Goal: Use online tool/utility: Use online tool/utility

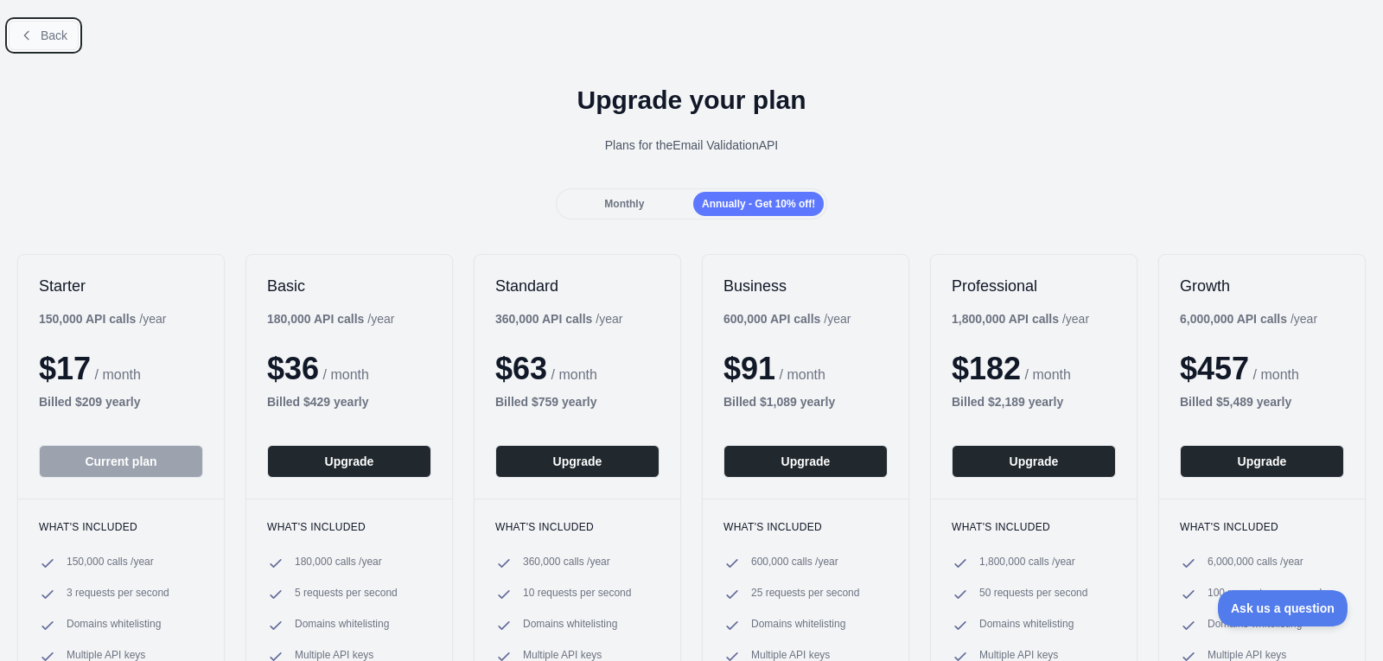
scroll to position [35, 0]
click at [55, 37] on span "Back" at bounding box center [54, 36] width 27 height 14
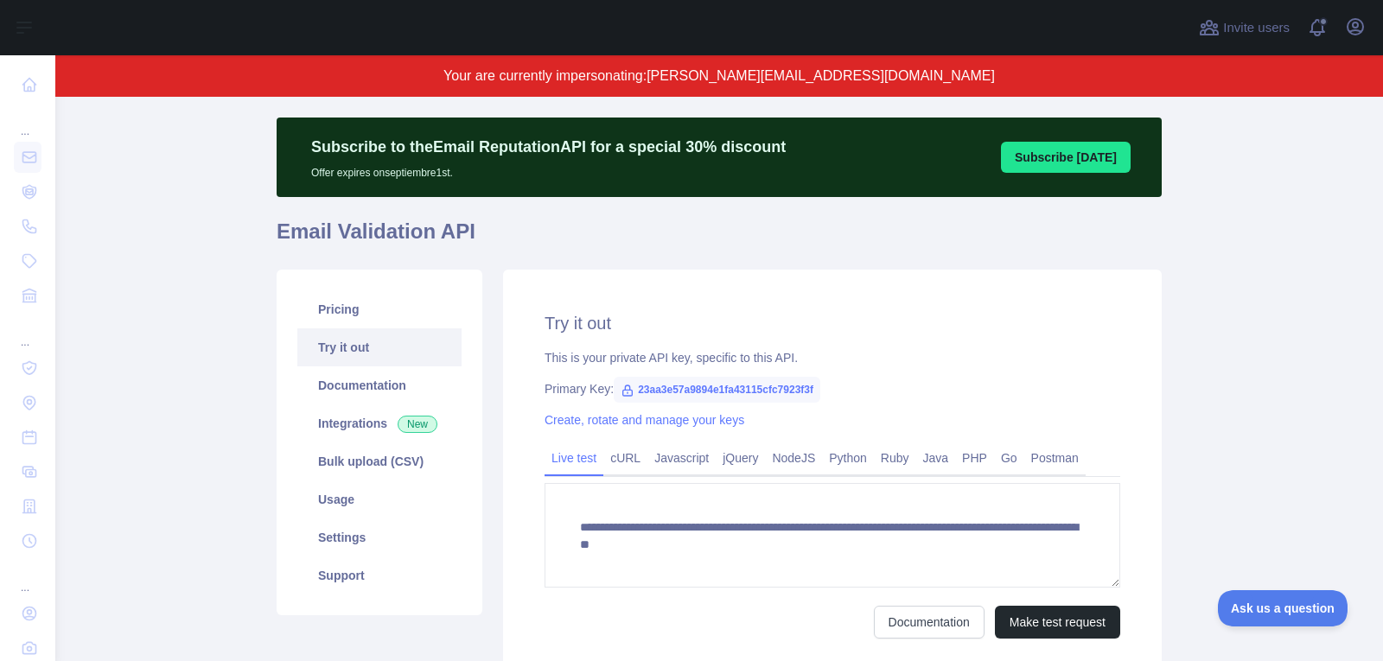
click at [1345, 37] on div "Open user menu" at bounding box center [1355, 28] width 28 height 30
click at [1348, 36] on icon "button" at bounding box center [1355, 26] width 21 height 21
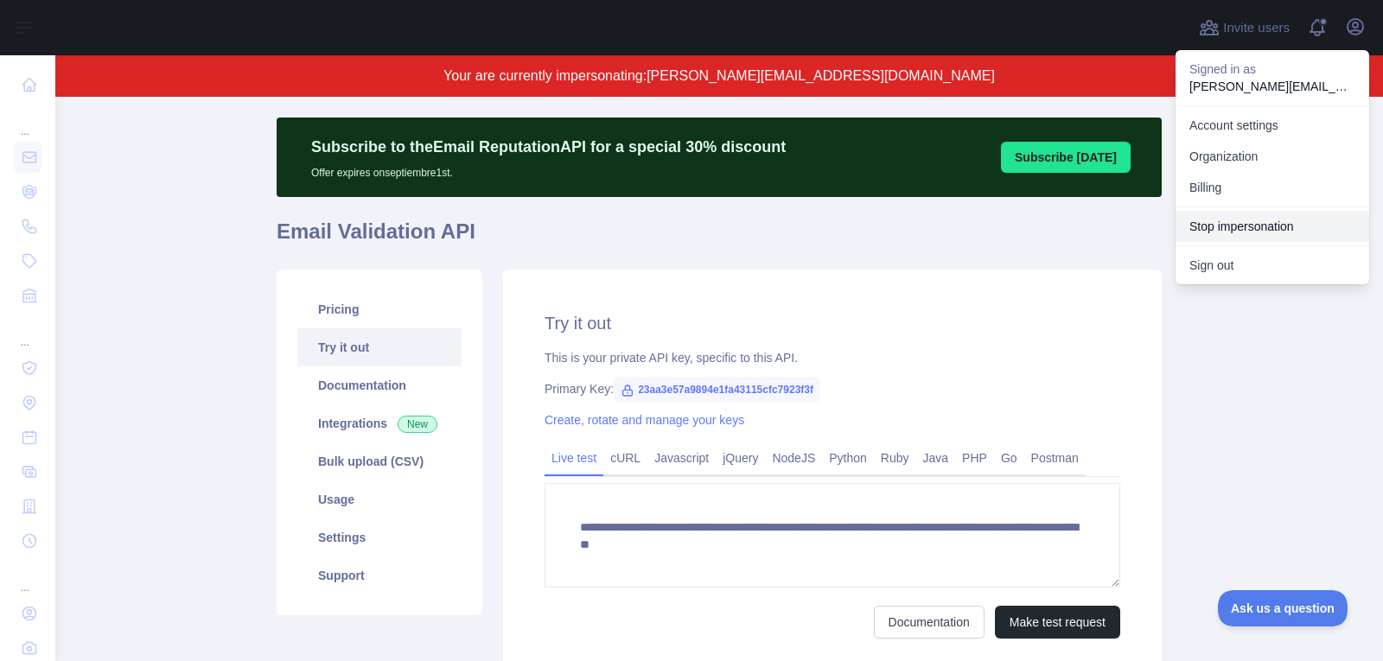
click at [1269, 221] on button "Stop impersonation" at bounding box center [1273, 226] width 194 height 31
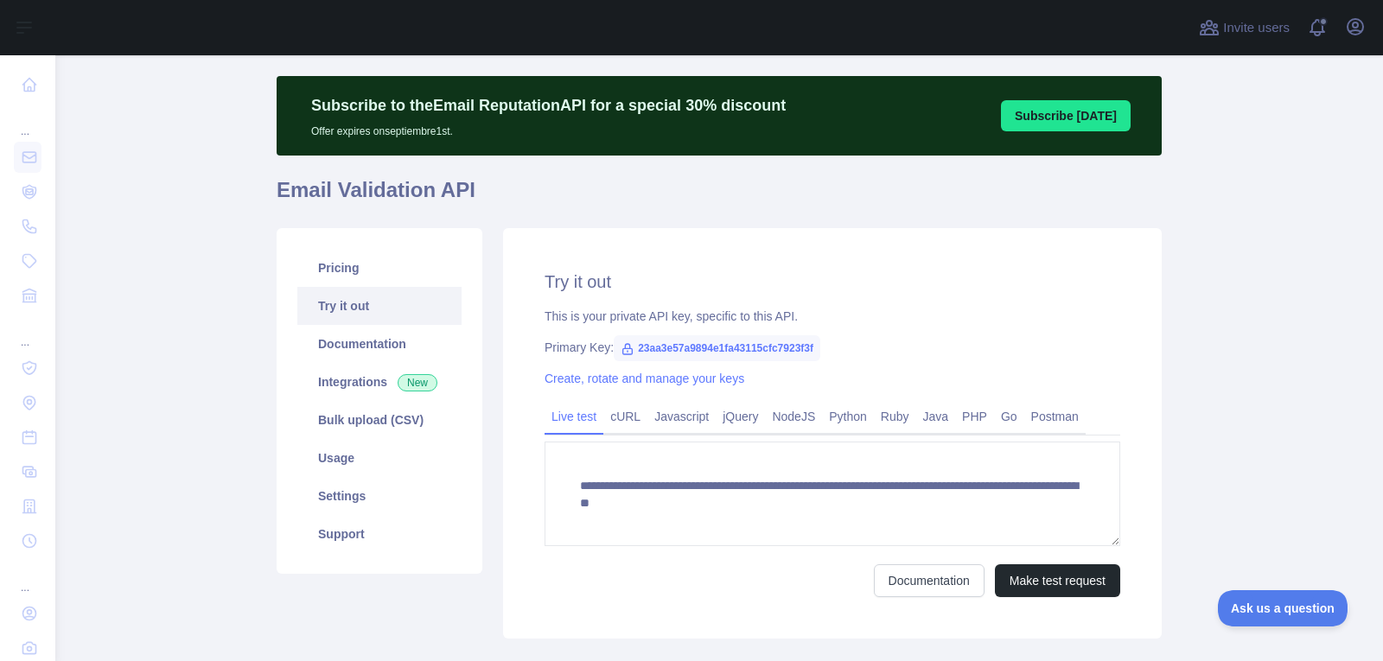
type textarea "**********"
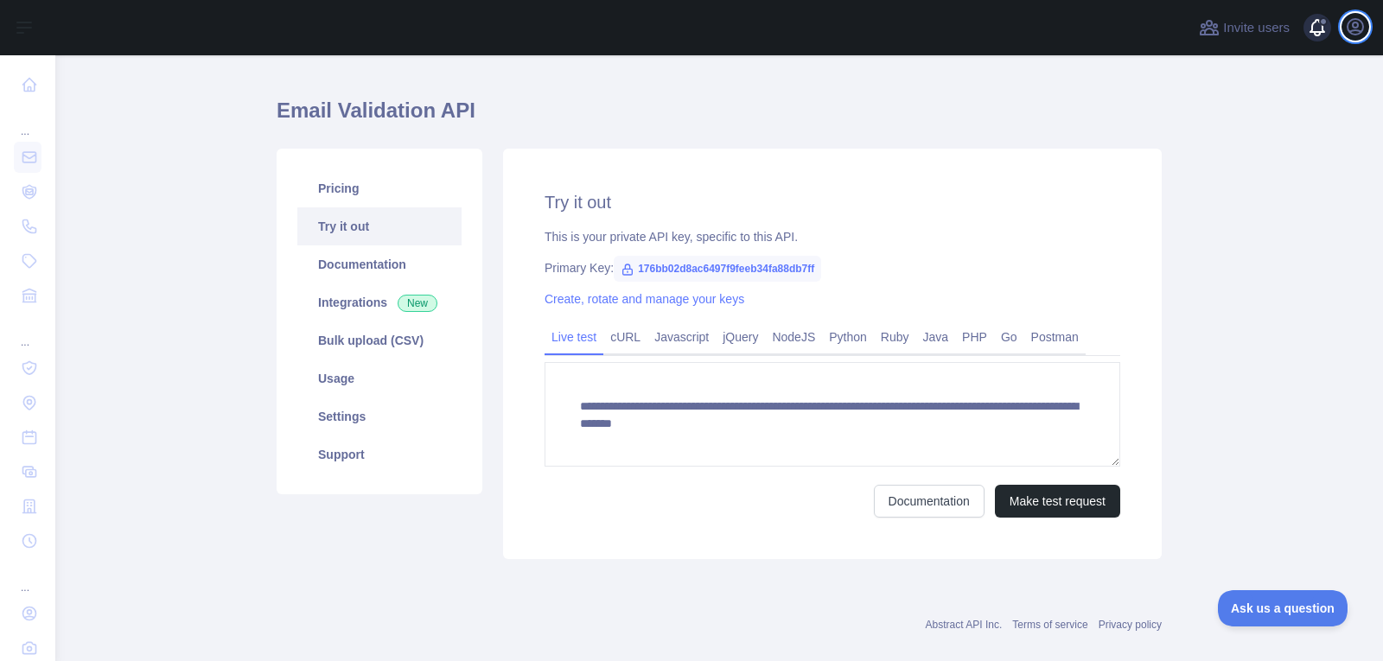
drag, startPoint x: 1350, startPoint y: 30, endPoint x: 1340, endPoint y: 41, distance: 15.3
click at [1350, 30] on icon "button" at bounding box center [1356, 27] width 16 height 16
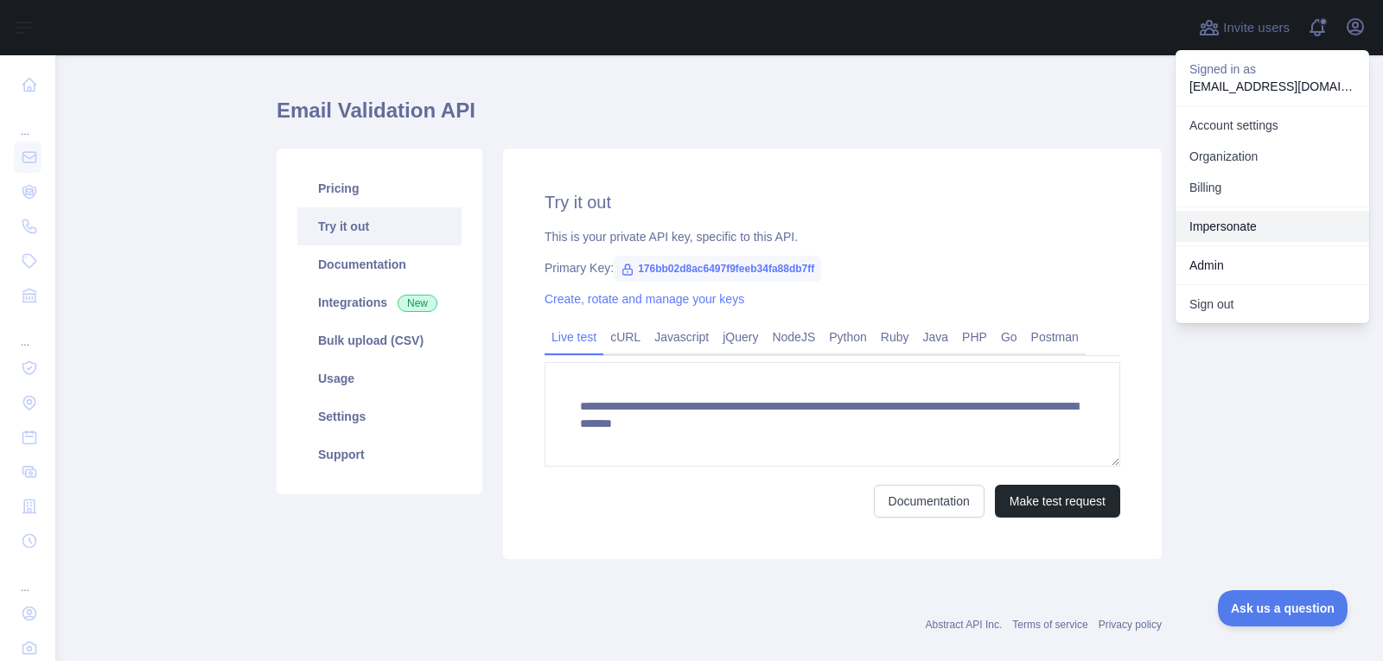
click at [1242, 234] on link "Impersonate" at bounding box center [1273, 226] width 194 height 31
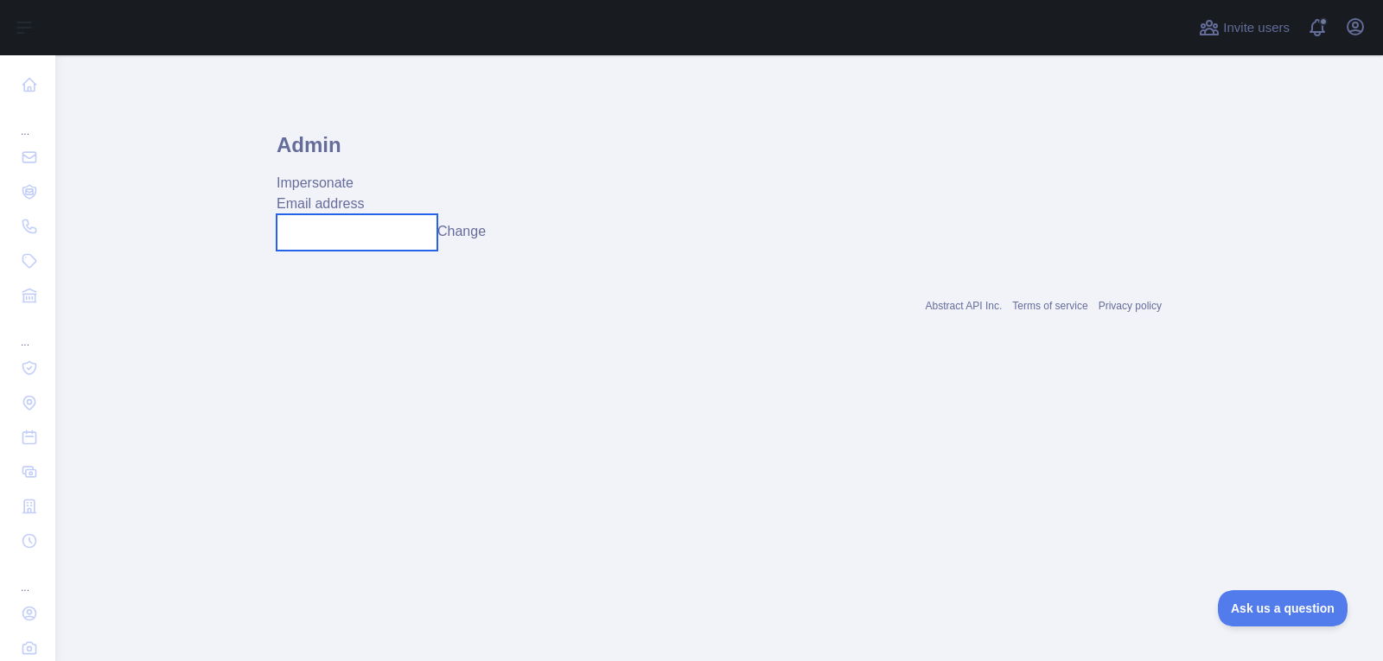
drag, startPoint x: 327, startPoint y: 250, endPoint x: 337, endPoint y: 245, distance: 11.6
click at [327, 250] on div "Admin Impersonate Email address Change" at bounding box center [719, 181] width 885 height 168
click at [347, 239] on input "text" at bounding box center [357, 232] width 161 height 36
paste input "**********"
type input "**********"
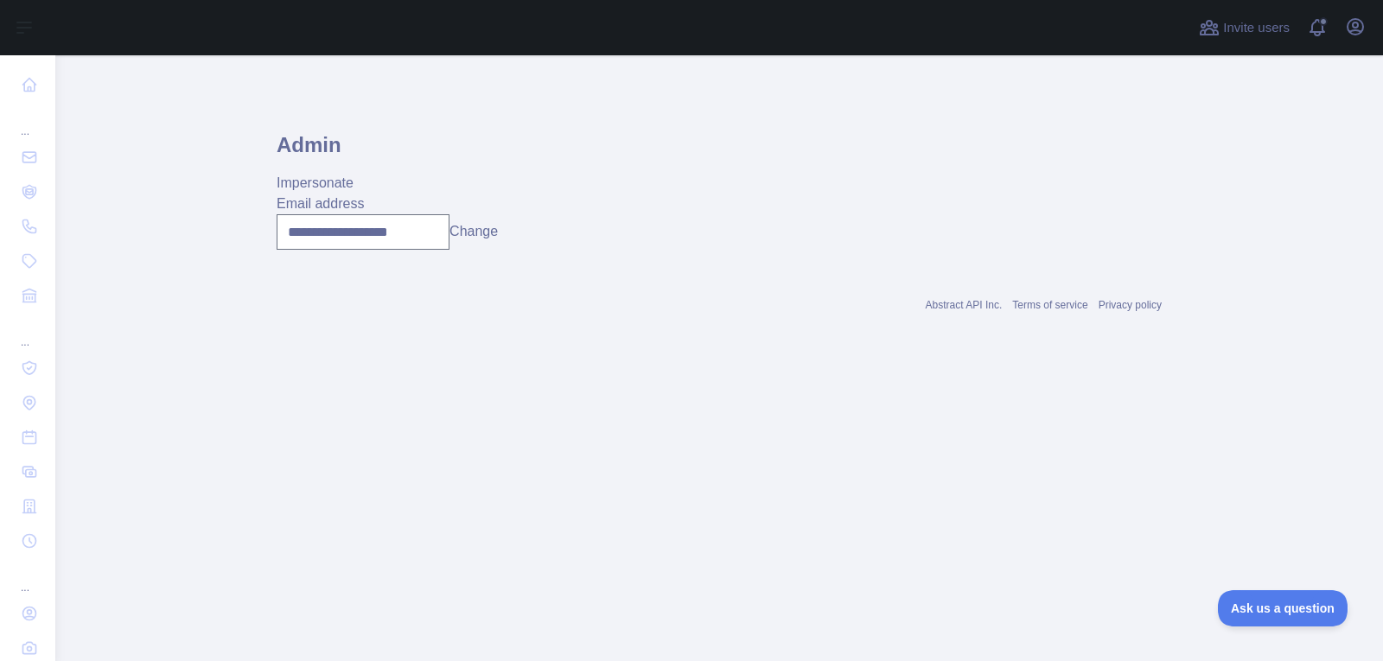
click at [473, 237] on button "Change" at bounding box center [473, 231] width 48 height 21
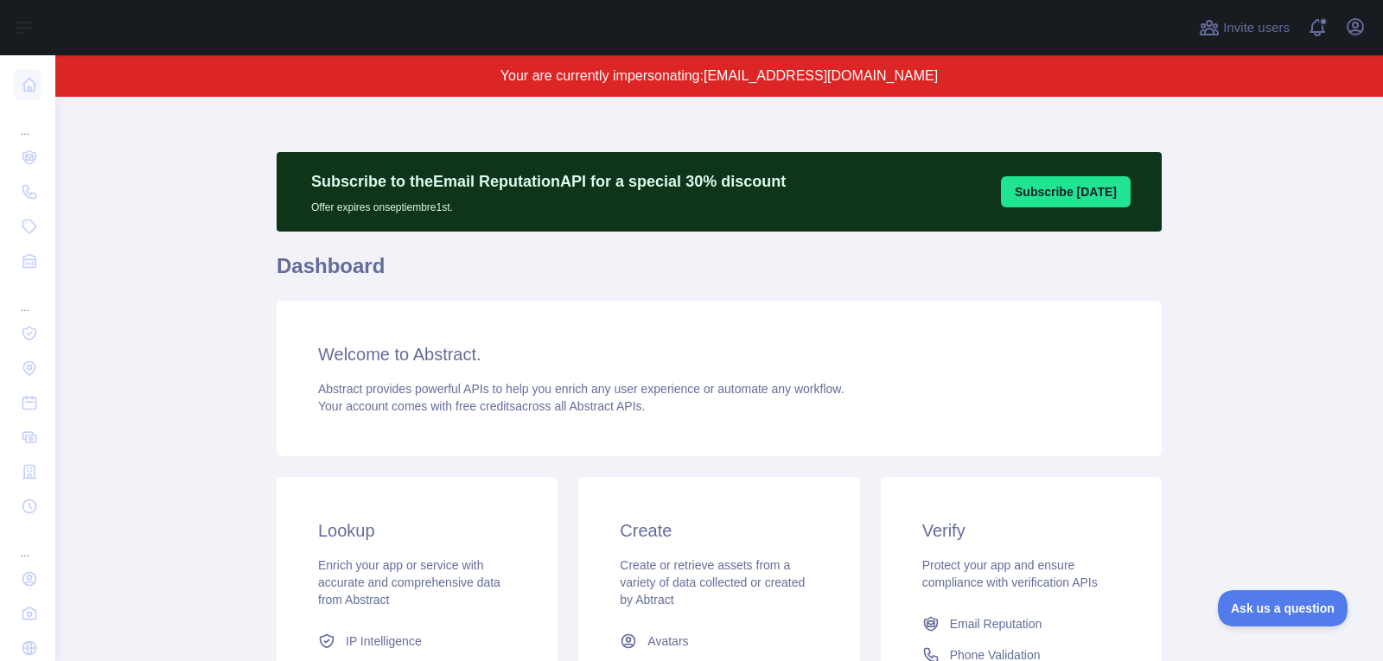
click at [928, 275] on h1 "Dashboard" at bounding box center [719, 272] width 885 height 41
click at [846, 330] on div "Welcome to Abstract. Abstract provides powerful APIs to help you enrich any use…" at bounding box center [719, 379] width 885 height 156
click at [1357, 30] on icon "button" at bounding box center [1356, 27] width 16 height 16
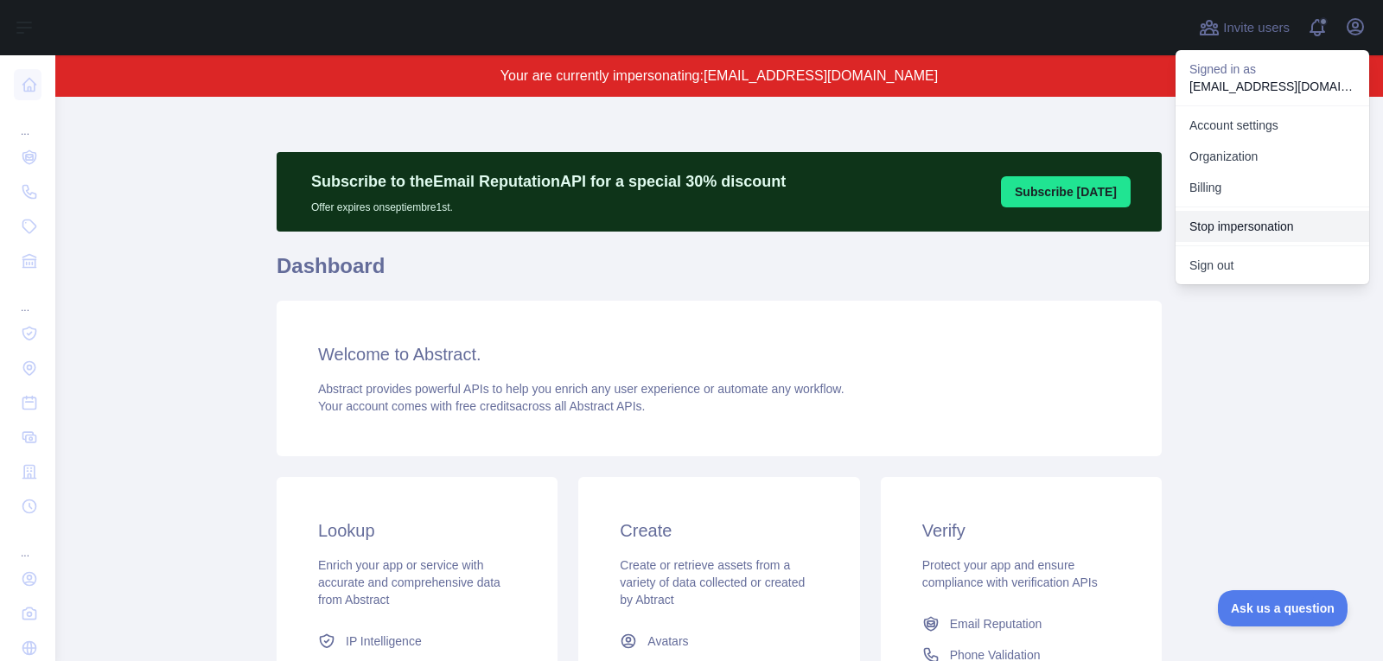
click at [1243, 226] on button "Stop impersonation" at bounding box center [1273, 226] width 194 height 31
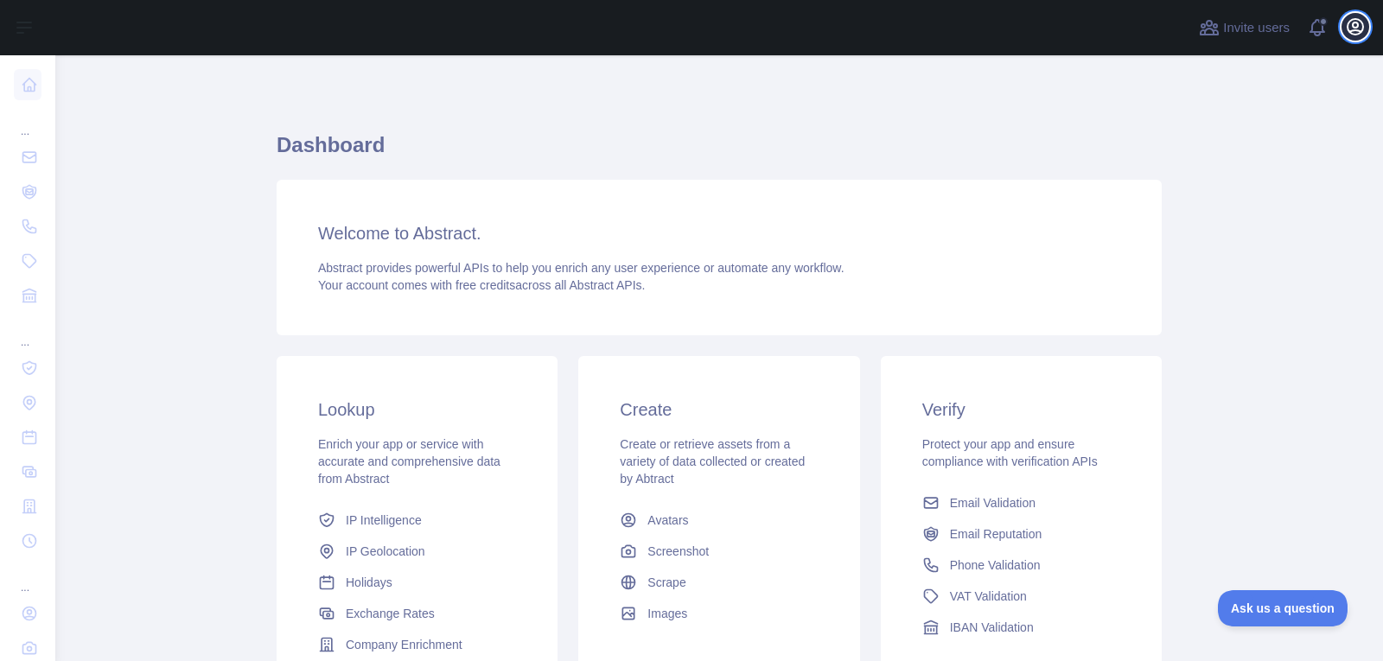
click at [1347, 24] on icon "button" at bounding box center [1355, 26] width 21 height 21
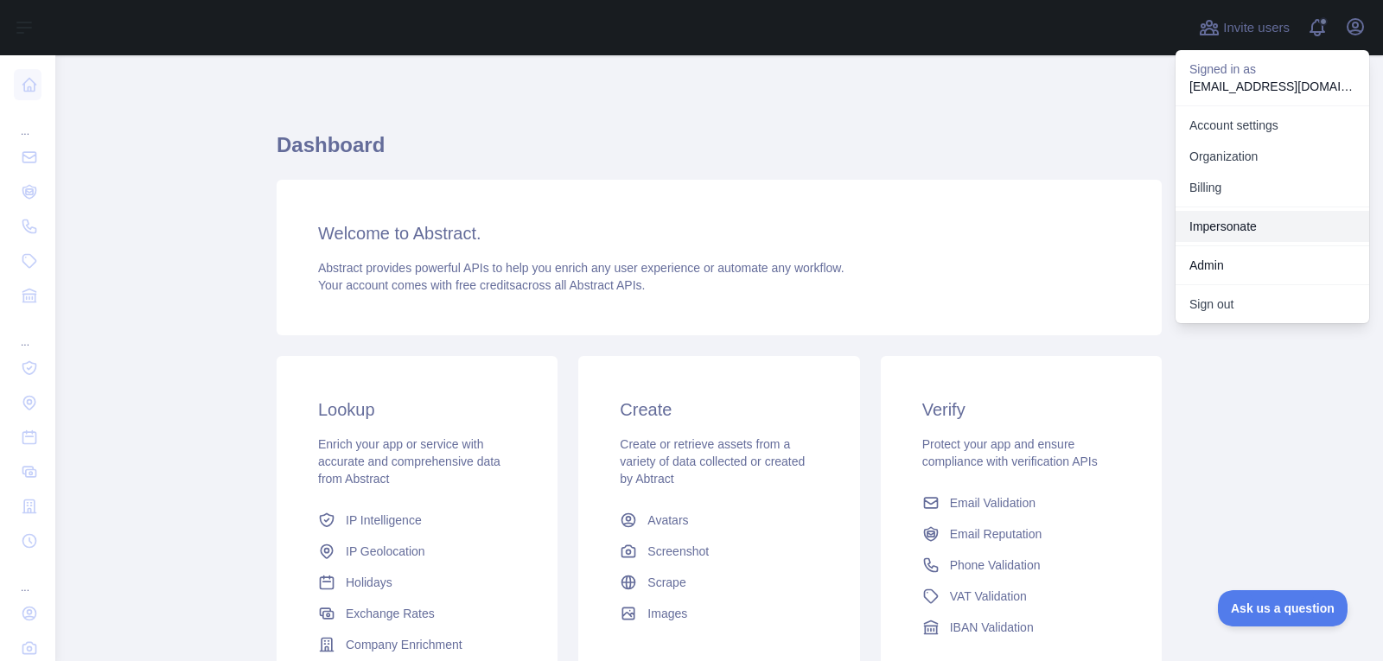
click at [1290, 220] on link "Impersonate" at bounding box center [1273, 226] width 194 height 31
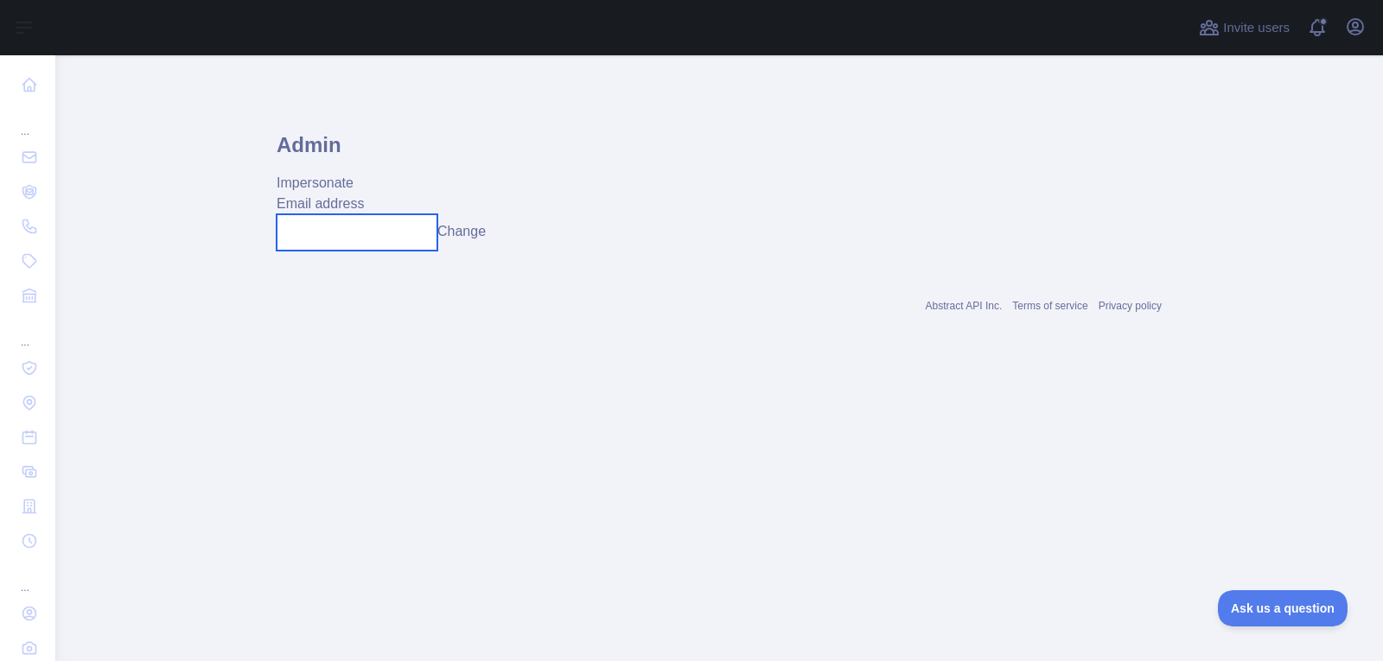
click at [335, 236] on input "text" at bounding box center [357, 232] width 161 height 36
paste input "**********"
type input "**********"
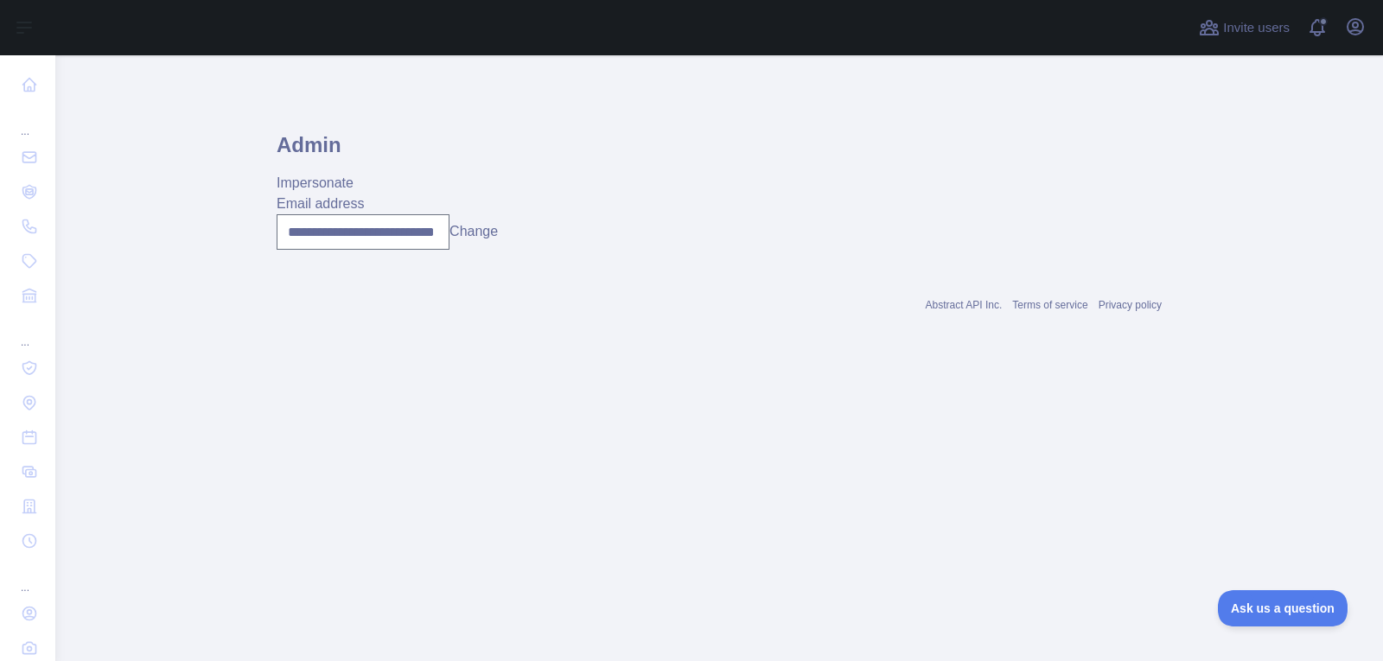
click at [474, 234] on button "Change" at bounding box center [473, 231] width 48 height 21
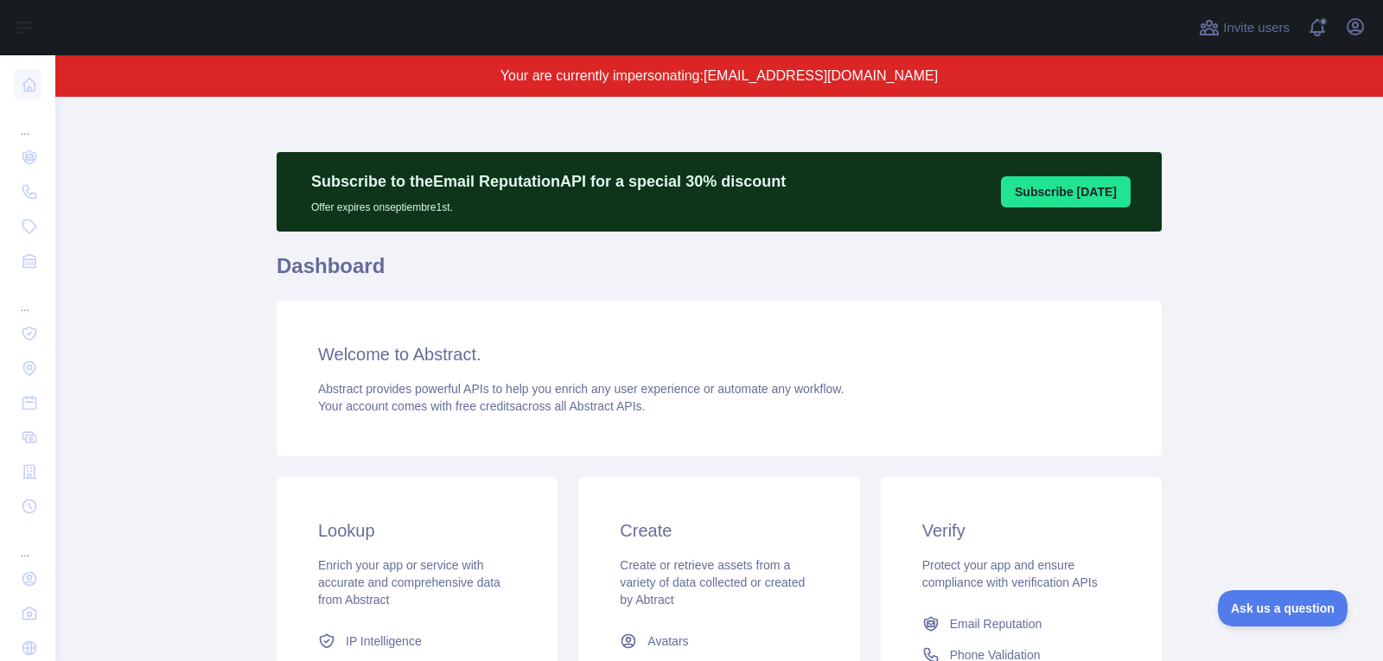
click at [235, 324] on main "Subscribe to the Email Reputation API for a special 30 % discount Offer expires…" at bounding box center [719, 379] width 1328 height 564
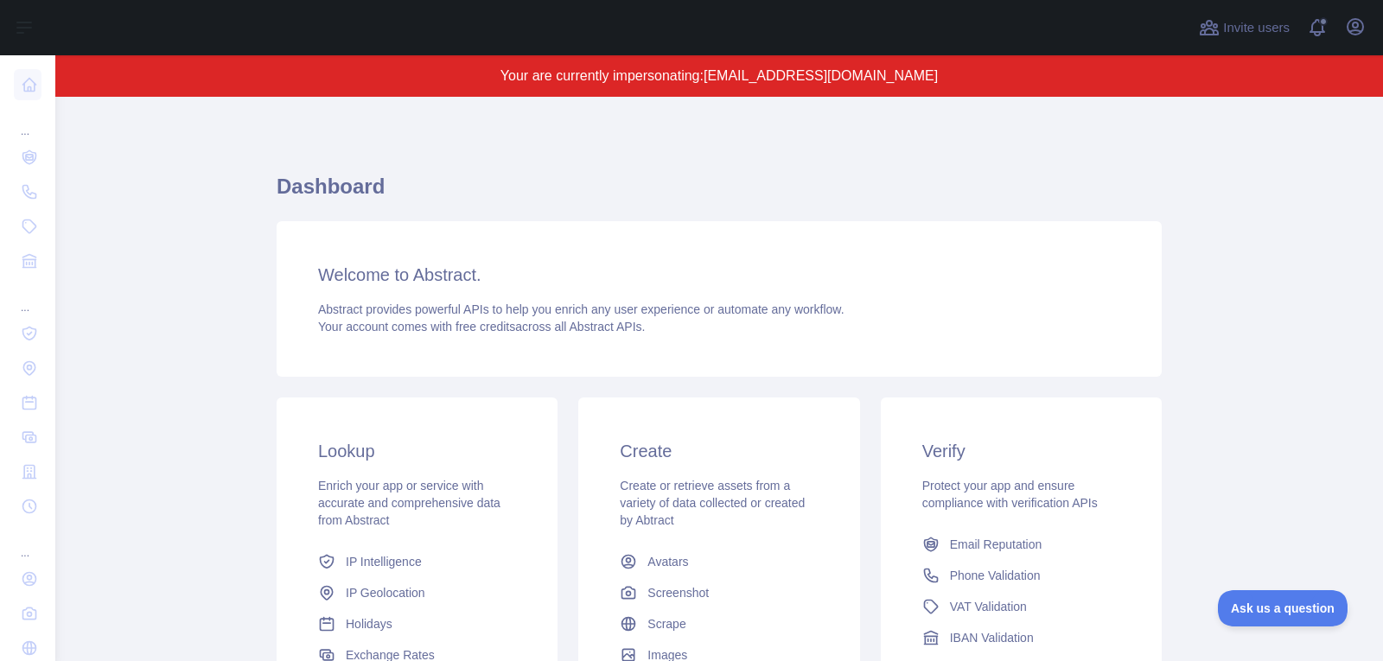
click at [971, 128] on div "Dashboard Welcome to Abstract. Abstract provides powerful APIs to help you enri…" at bounding box center [719, 500] width 885 height 806
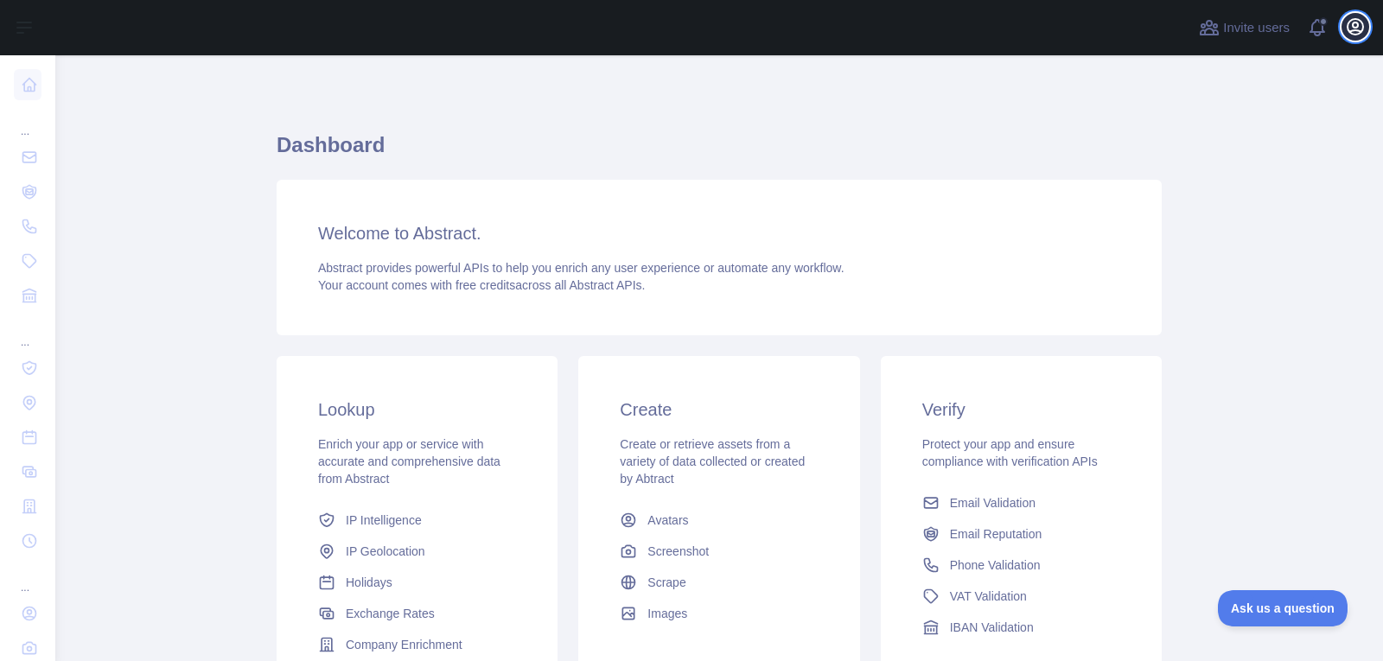
click at [1356, 30] on icon "button" at bounding box center [1356, 27] width 16 height 16
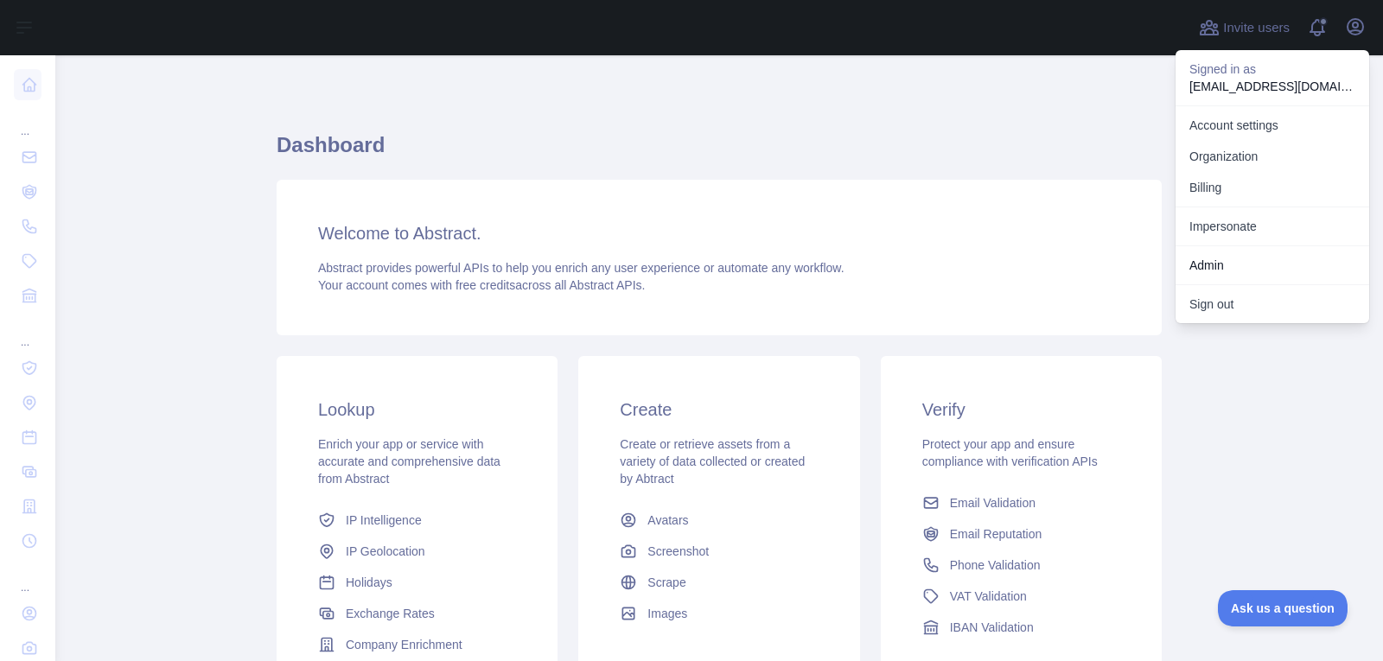
click at [1265, 242] on div "Impersonate" at bounding box center [1273, 226] width 194 height 39
click at [1265, 228] on link "Impersonate" at bounding box center [1273, 226] width 194 height 31
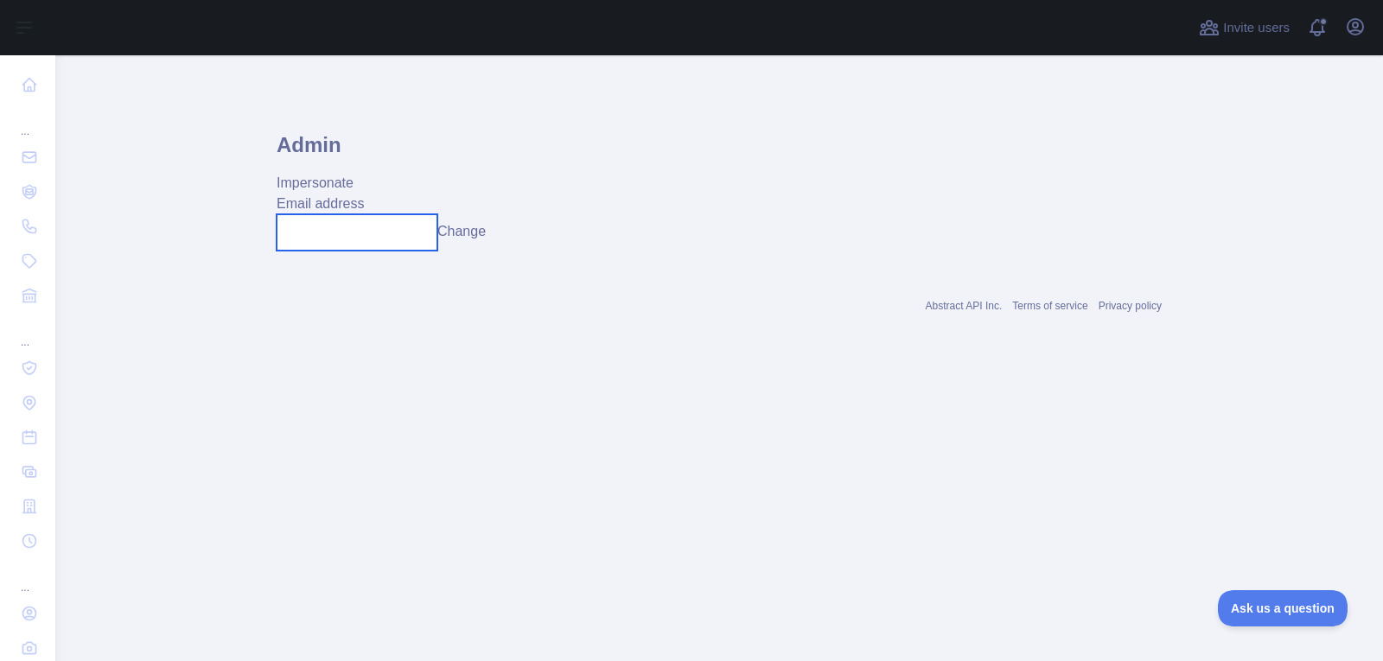
click at [412, 244] on input "text" at bounding box center [357, 232] width 161 height 36
paste input "**********"
type input "**********"
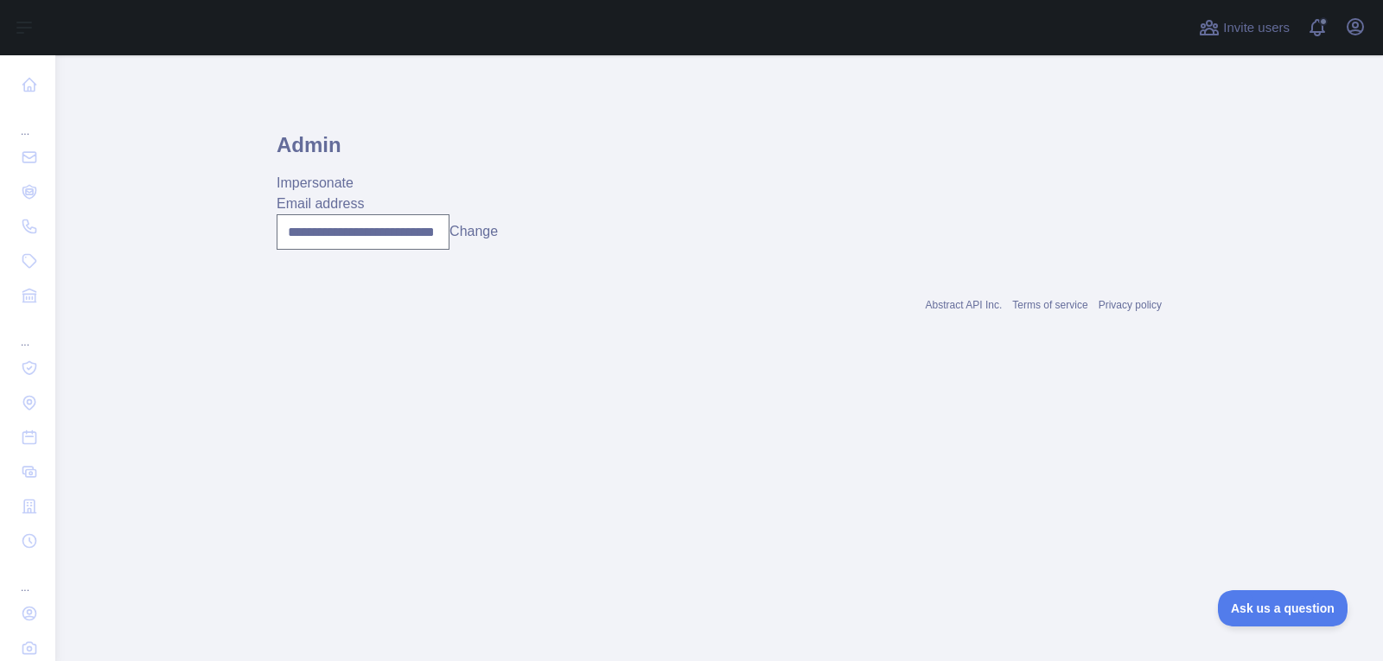
click at [463, 233] on button "Change" at bounding box center [473, 231] width 48 height 21
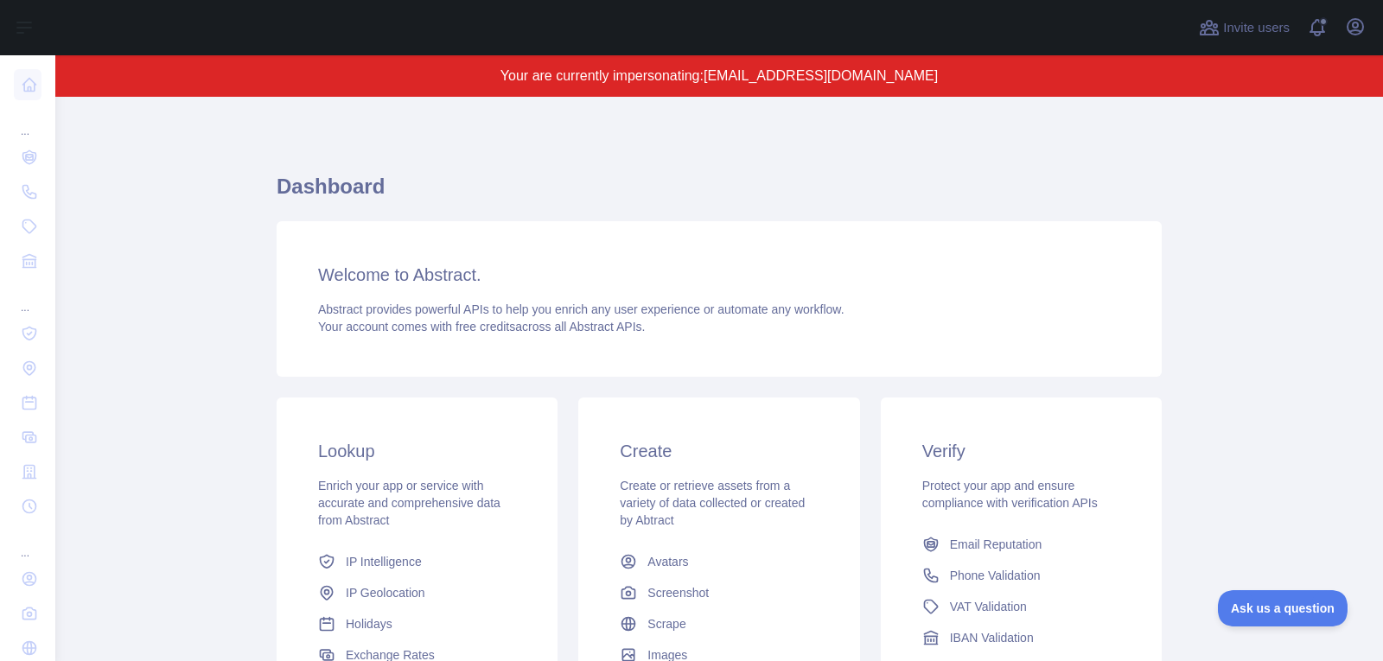
click at [653, 370] on div "Welcome to Abstract. Abstract provides powerful APIs to help you enrich any use…" at bounding box center [719, 299] width 885 height 156
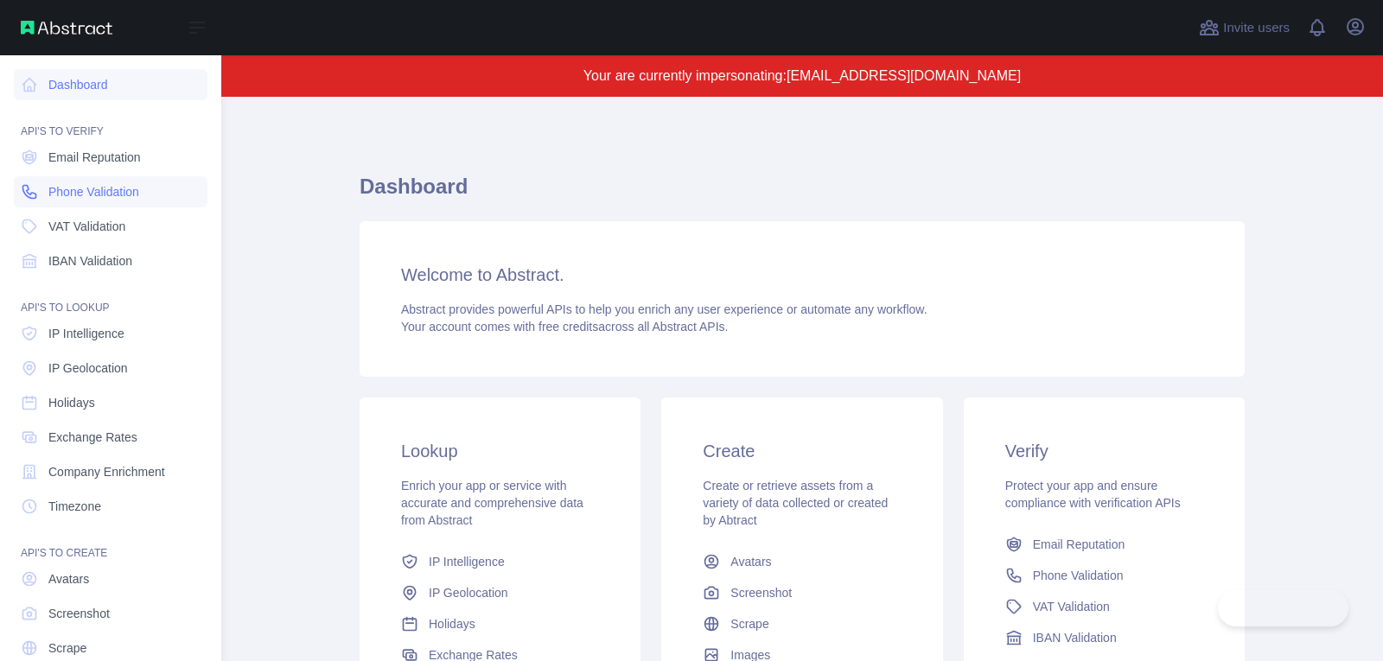
click at [118, 176] on link "Phone Validation" at bounding box center [111, 191] width 194 height 31
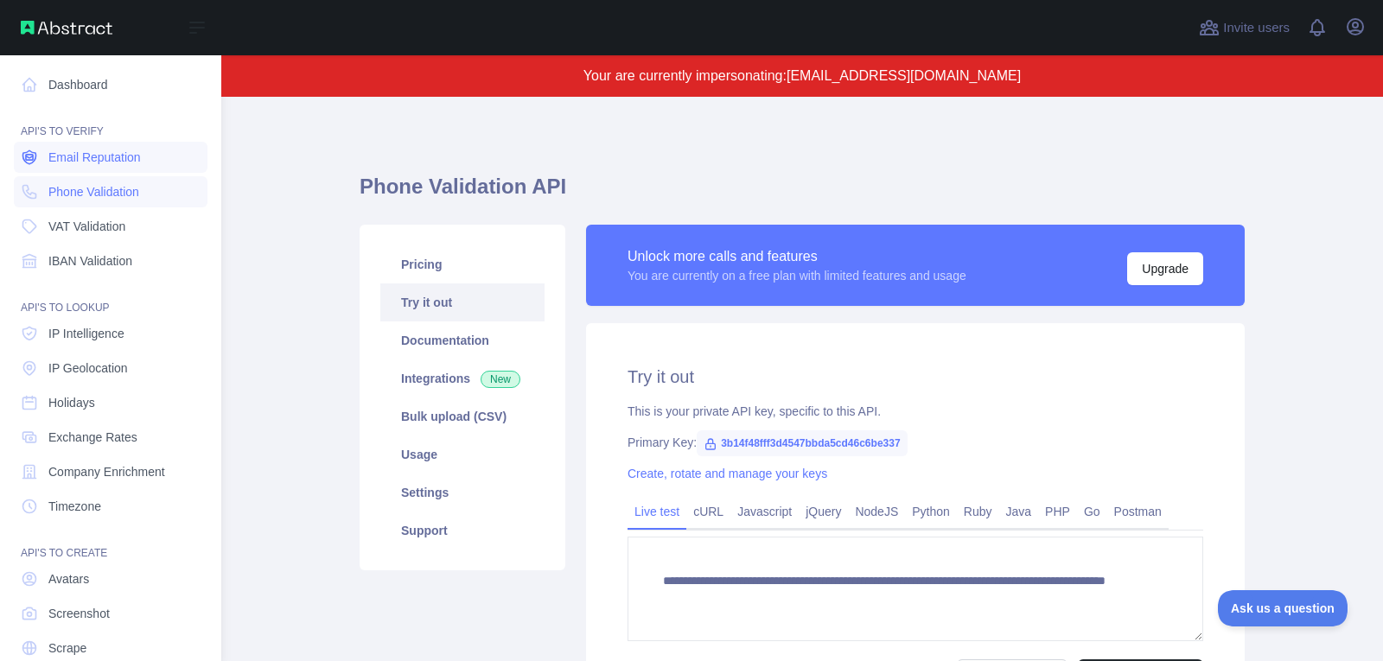
click at [121, 164] on span "Email Reputation" at bounding box center [94, 157] width 92 height 17
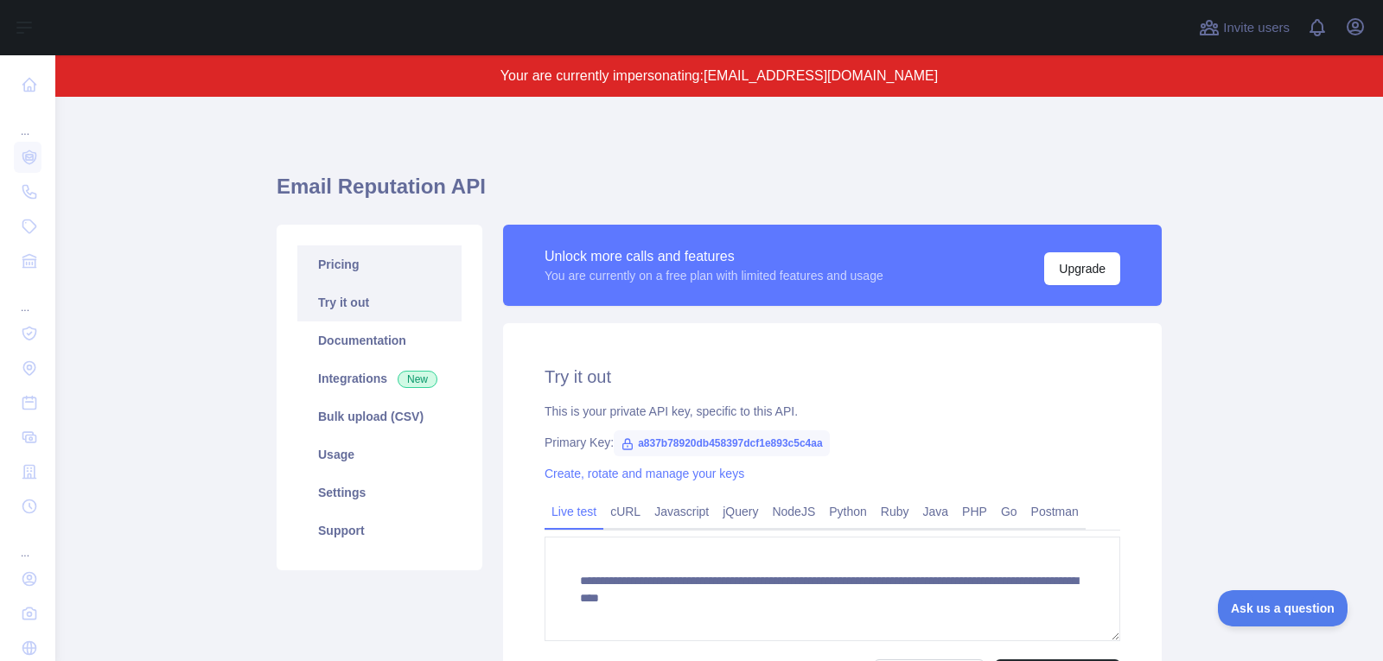
click at [408, 261] on link "Pricing" at bounding box center [379, 264] width 164 height 38
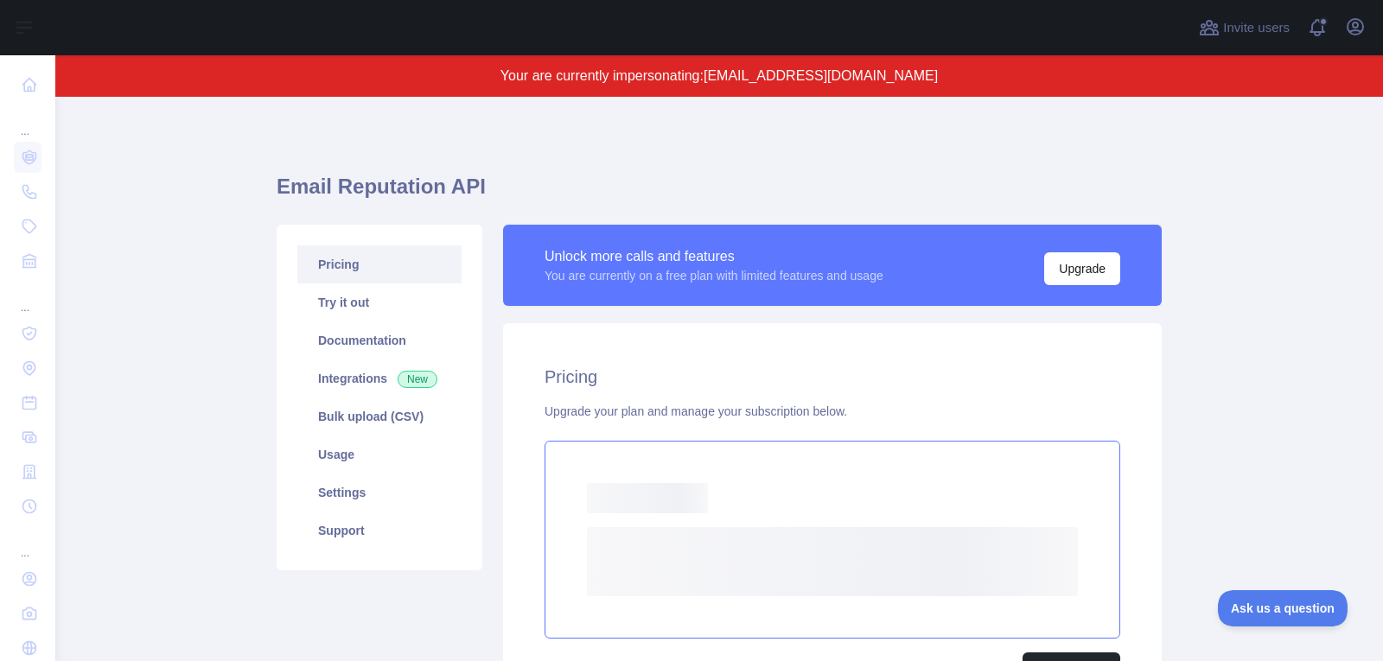
click at [869, 532] on rect at bounding box center [832, 561] width 491 height 69
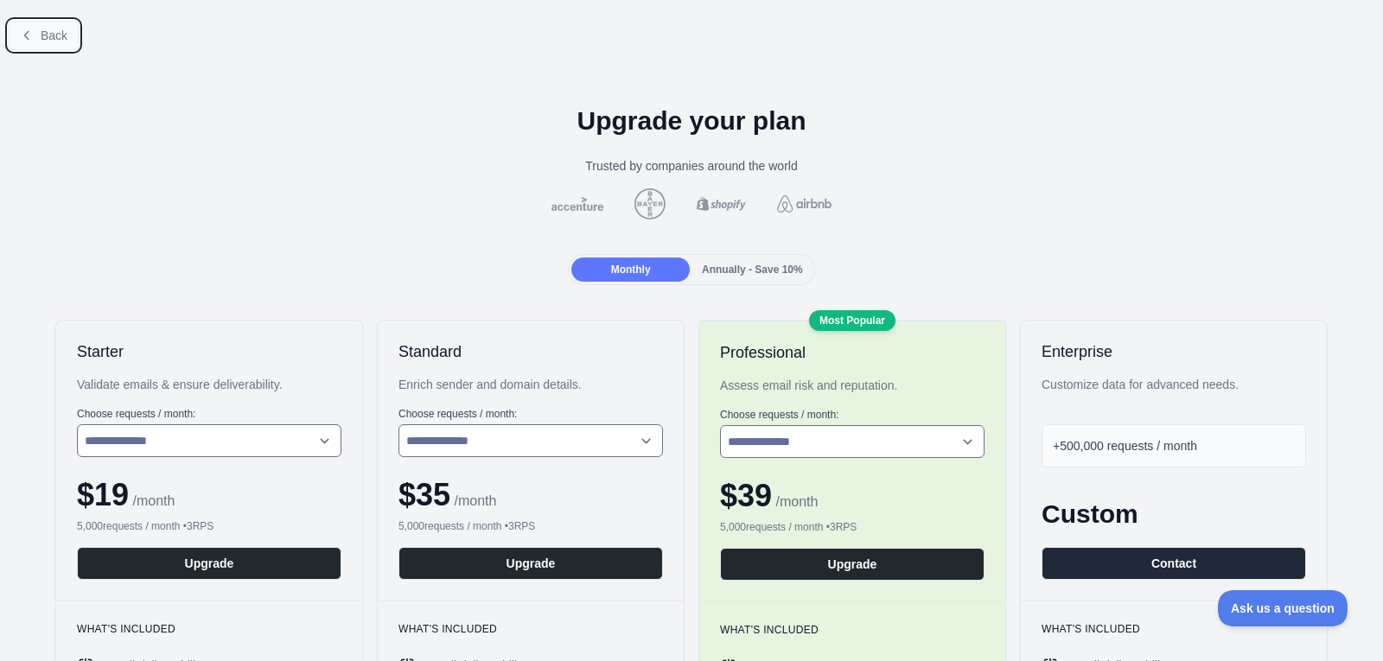
click at [48, 38] on span "Back" at bounding box center [54, 36] width 27 height 14
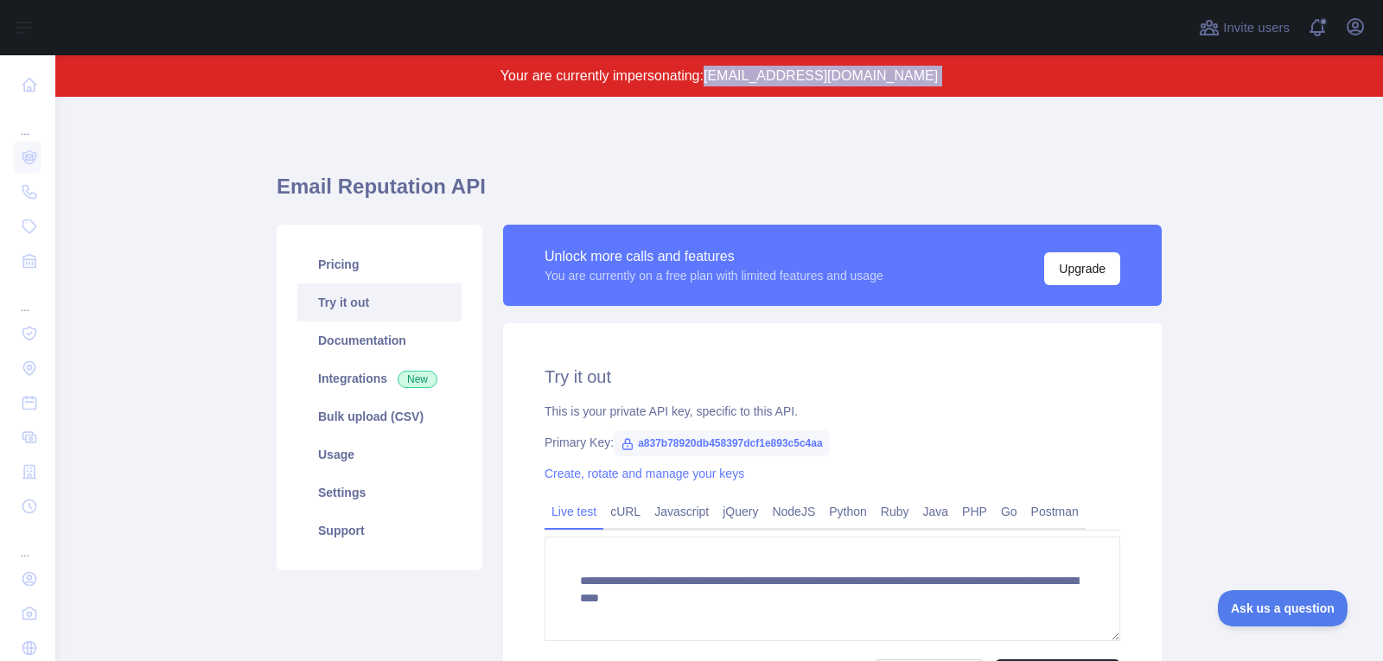
drag, startPoint x: 730, startPoint y: 80, endPoint x: 993, endPoint y: 100, distance: 264.4
click at [994, 102] on div "**********" at bounding box center [719, 330] width 1328 height 661
copy span "[EMAIL_ADDRESS][DOMAIN_NAME]"
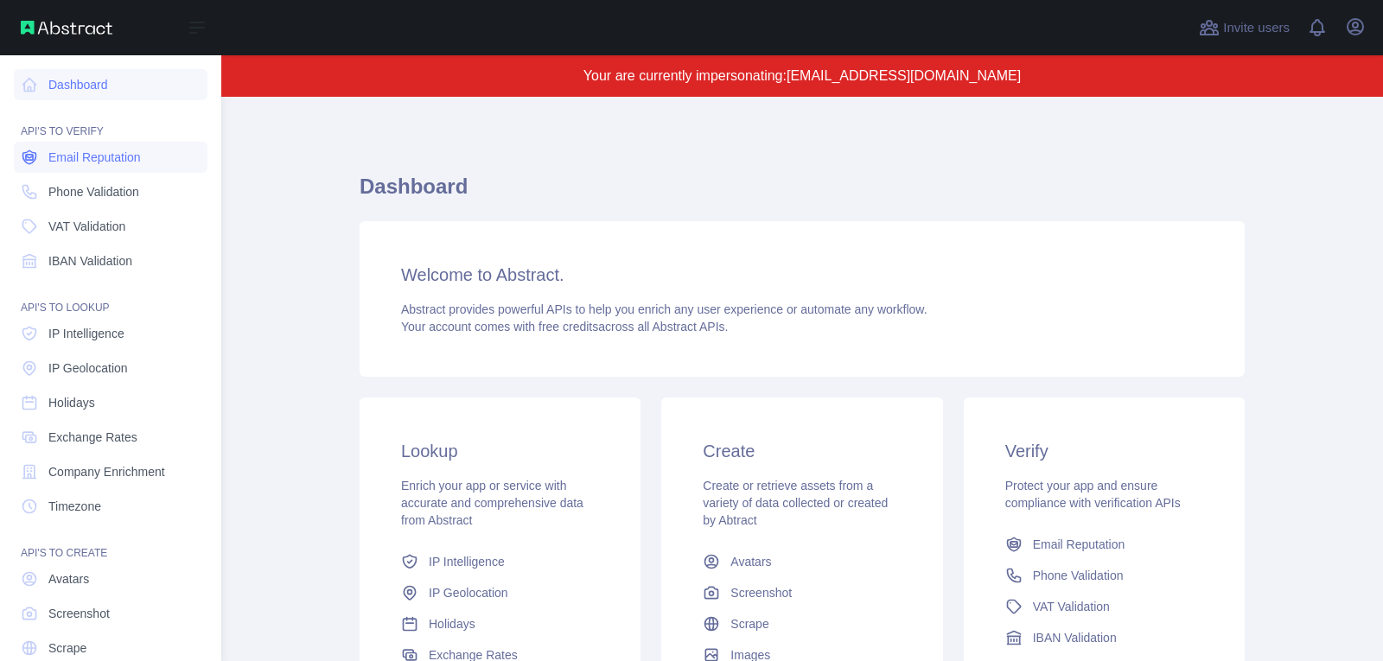
click at [122, 152] on span "Email Reputation" at bounding box center [94, 157] width 92 height 17
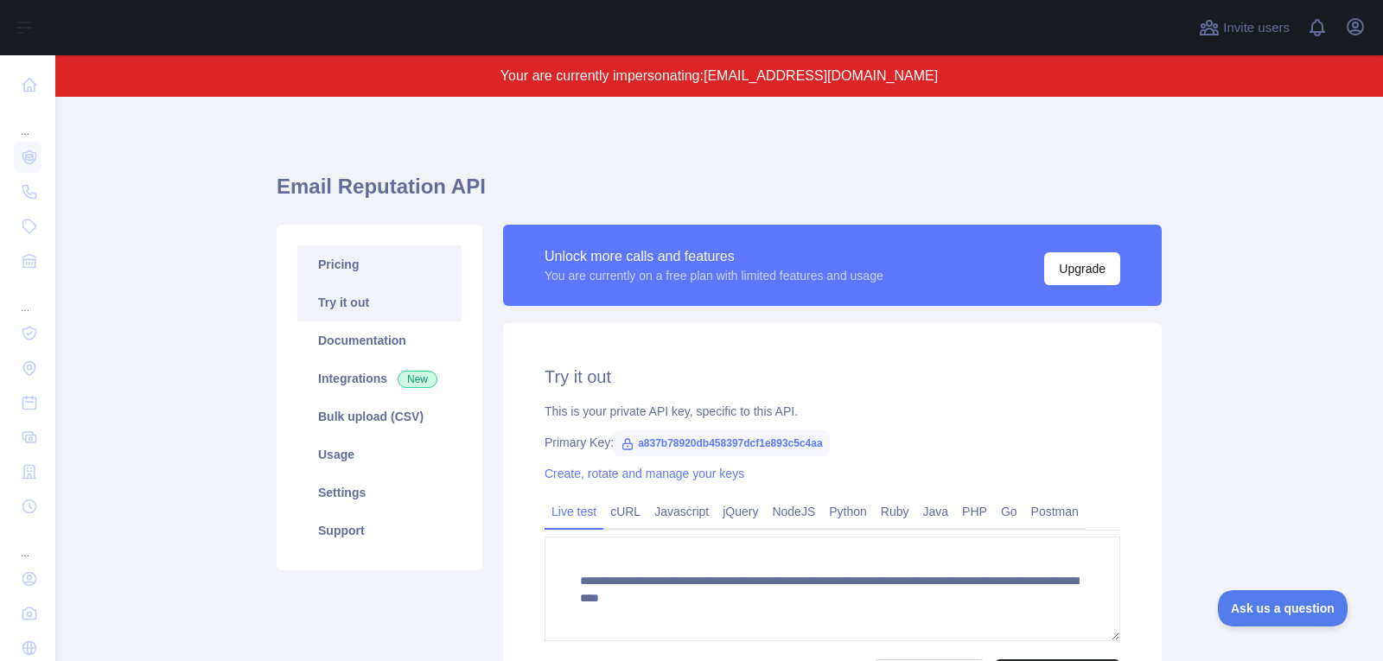
click at [405, 262] on link "Pricing" at bounding box center [379, 264] width 164 height 38
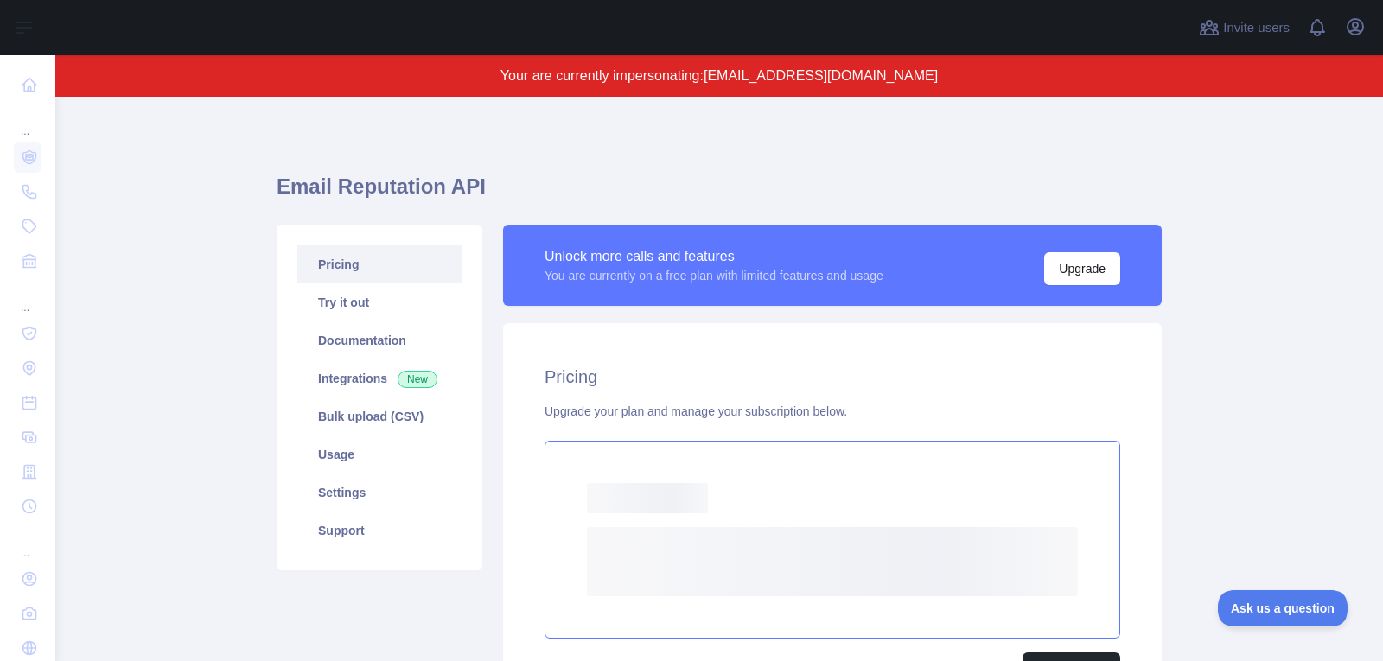
click at [796, 547] on rect at bounding box center [832, 561] width 491 height 69
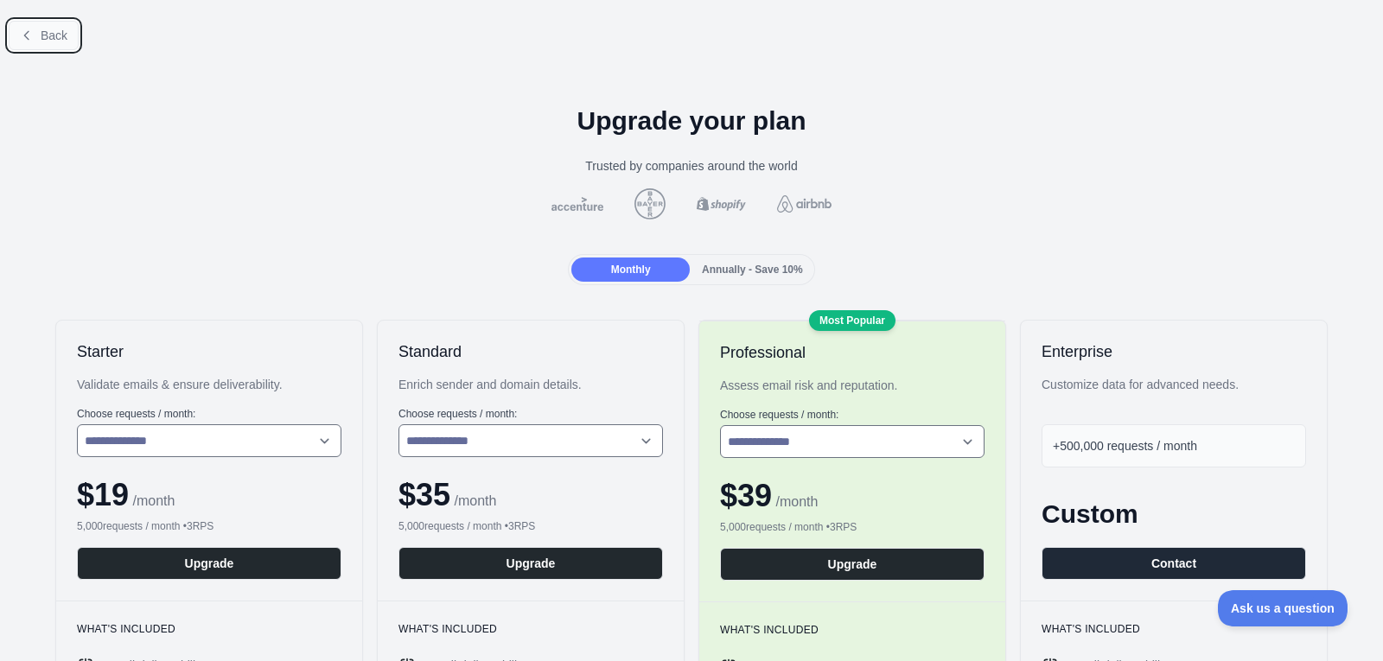
click at [47, 40] on span "Back" at bounding box center [54, 36] width 27 height 14
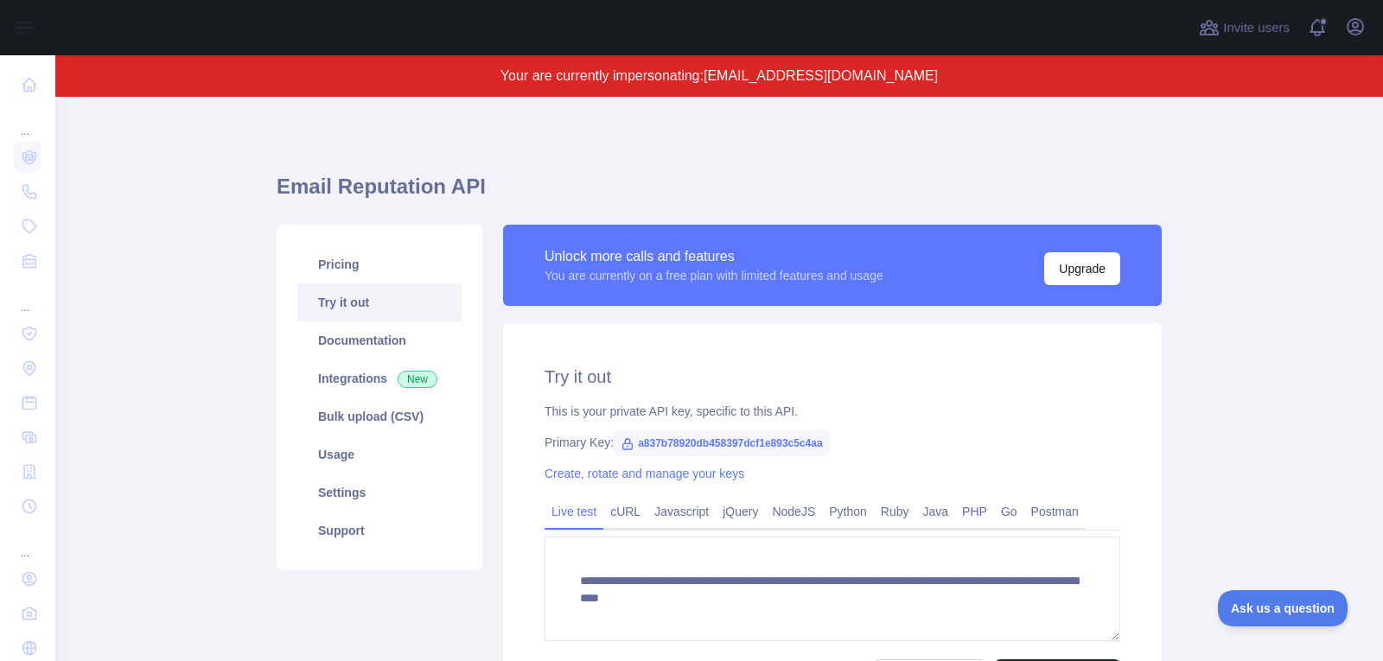
click at [805, 79] on span "[EMAIL_ADDRESS][DOMAIN_NAME]" at bounding box center [821, 75] width 234 height 15
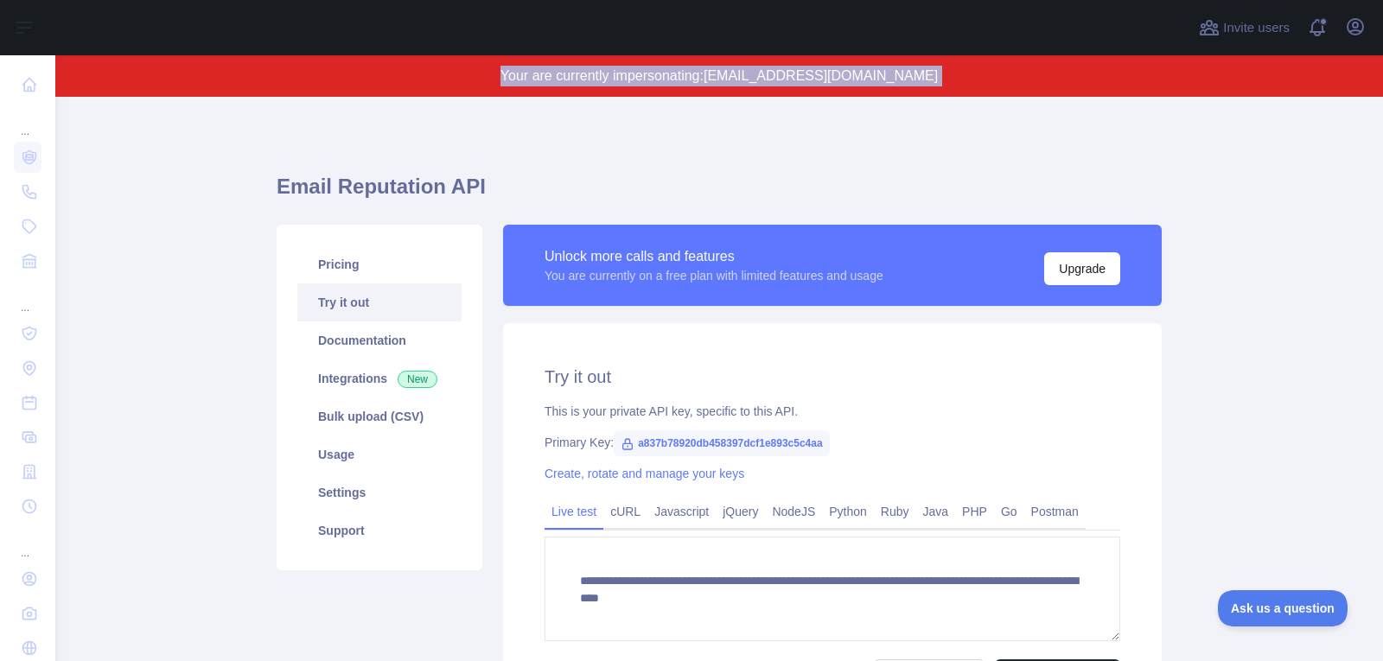
click at [805, 79] on span "[EMAIL_ADDRESS][DOMAIN_NAME]" at bounding box center [821, 75] width 234 height 15
click at [802, 79] on span "[EMAIL_ADDRESS][DOMAIN_NAME]" at bounding box center [821, 75] width 234 height 15
drag, startPoint x: 730, startPoint y: 78, endPoint x: 945, endPoint y: 83, distance: 215.3
click at [945, 83] on p "Your are currently impersonating: tautvydas.gurskis@360mind.io" at bounding box center [719, 76] width 1162 height 21
copy span "[EMAIL_ADDRESS][DOMAIN_NAME]"
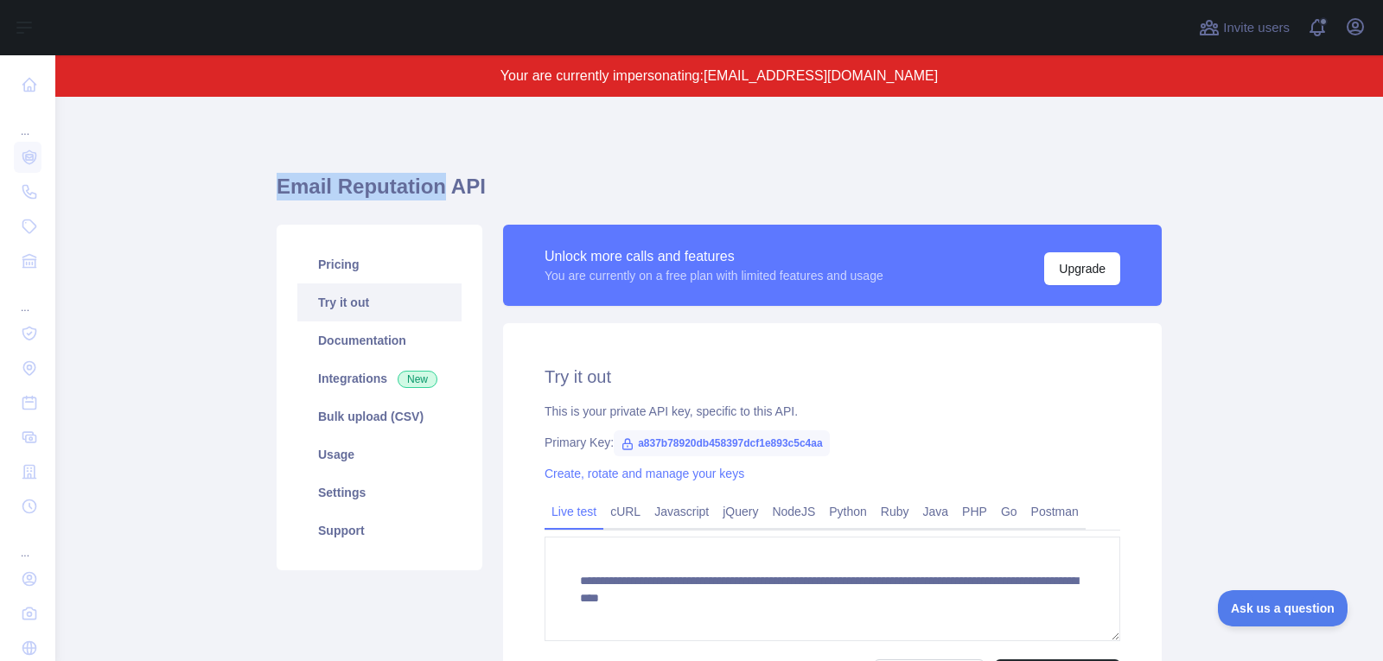
drag, startPoint x: 434, startPoint y: 189, endPoint x: 258, endPoint y: 188, distance: 175.5
click at [258, 188] on main "**********" at bounding box center [719, 379] width 1328 height 564
copy h1 "Email Reputation"
click at [1033, 138] on div "**********" at bounding box center [719, 448] width 885 height 620
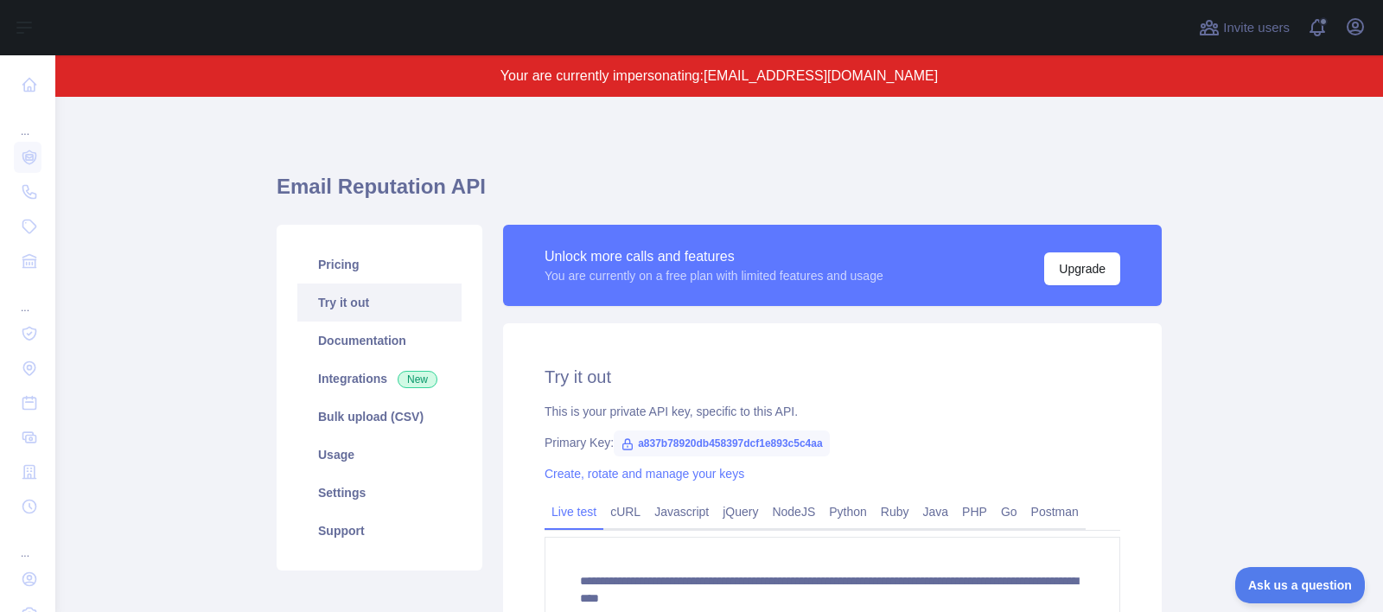
click at [792, 189] on h1 "Email Reputation API" at bounding box center [719, 193] width 885 height 41
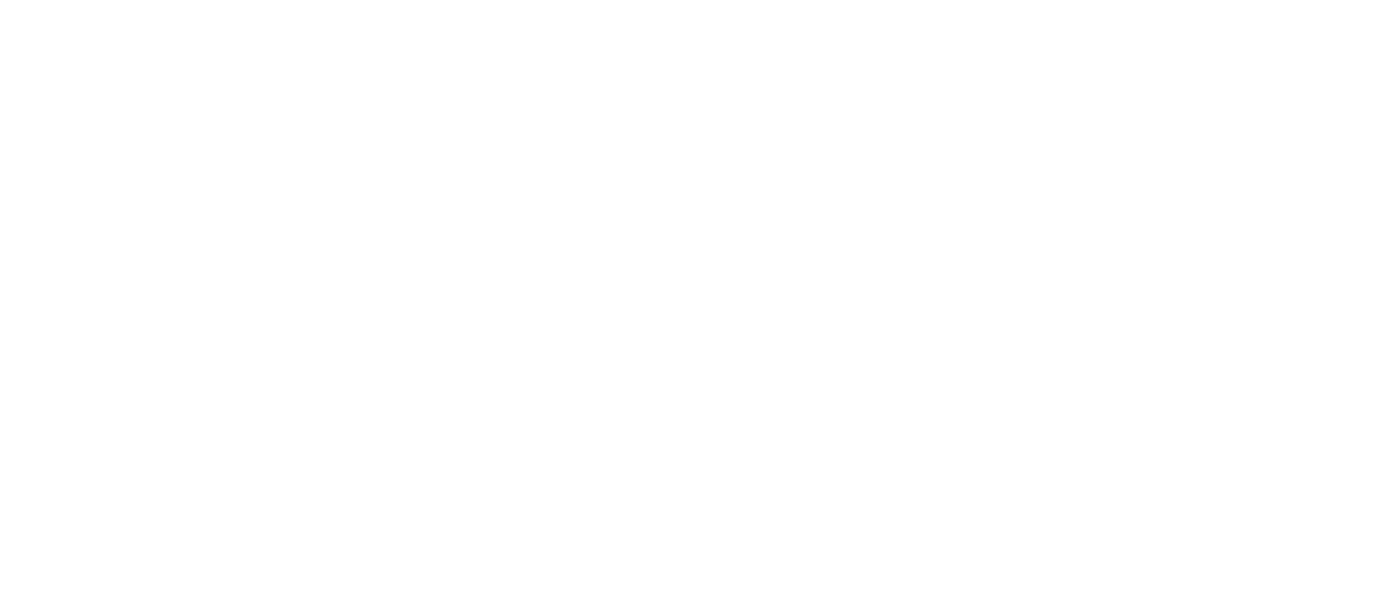
click at [545, 160] on div at bounding box center [691, 306] width 1383 height 612
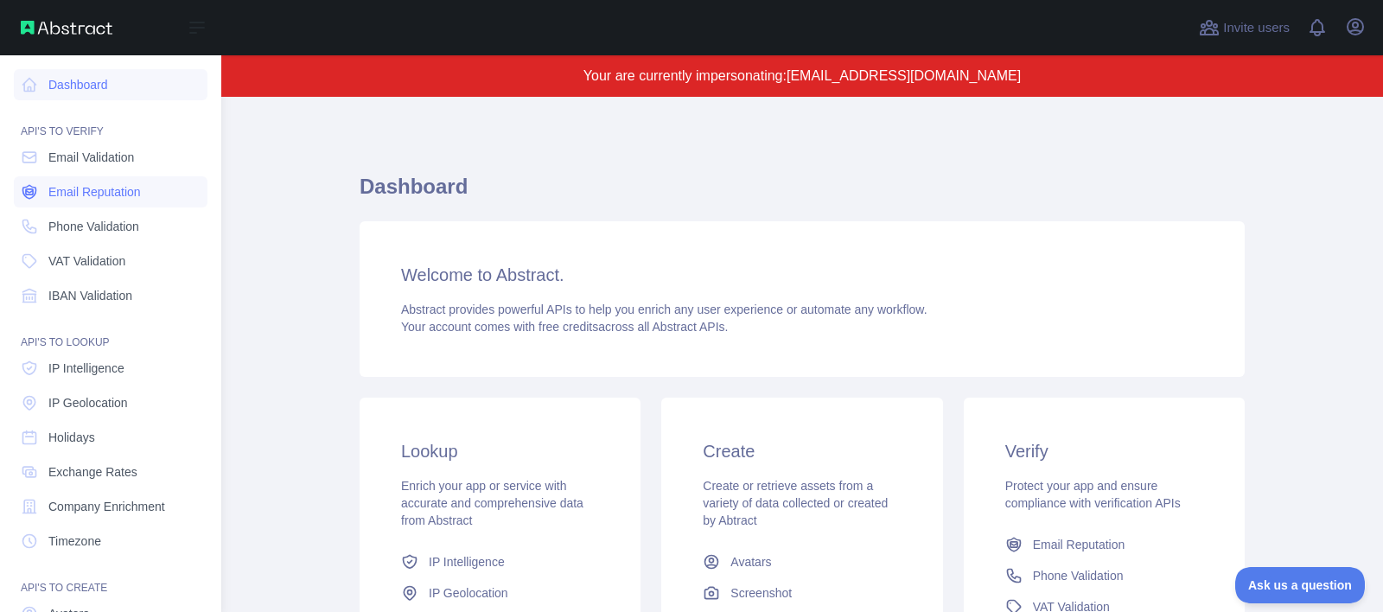
click at [118, 190] on span "Email Reputation" at bounding box center [94, 191] width 92 height 17
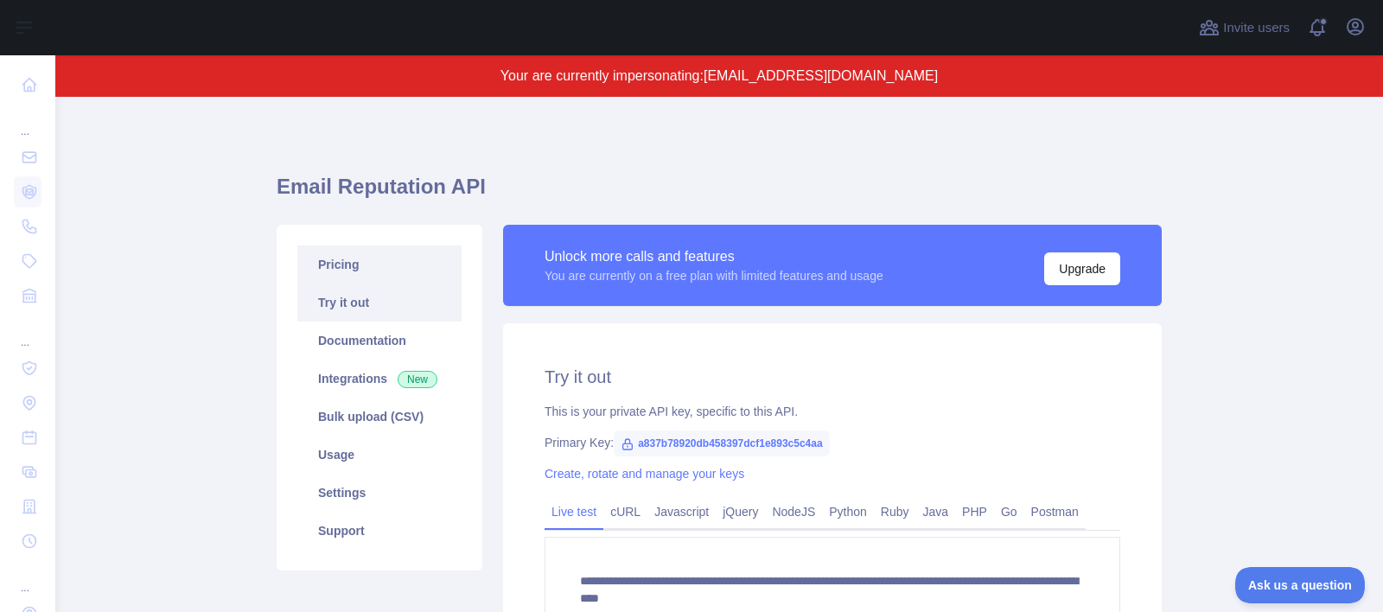
click at [408, 264] on link "Pricing" at bounding box center [379, 264] width 164 height 38
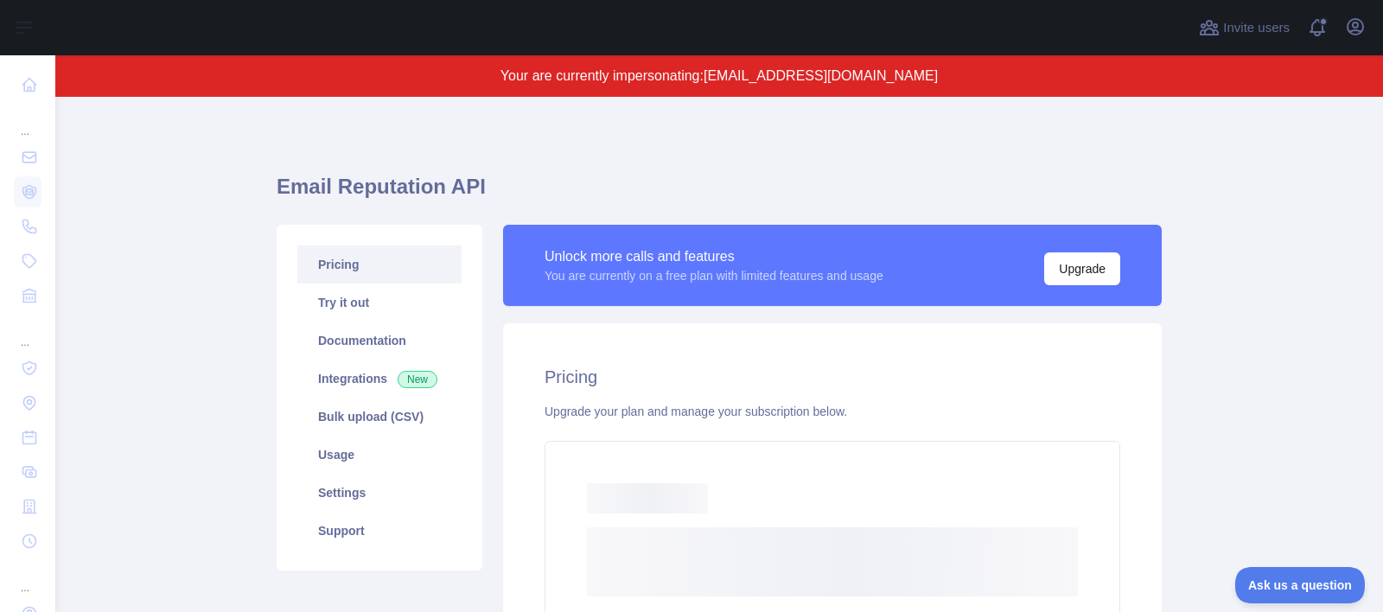
click at [693, 383] on h2 "Pricing" at bounding box center [833, 377] width 576 height 24
click at [696, 504] on rect at bounding box center [647, 498] width 121 height 30
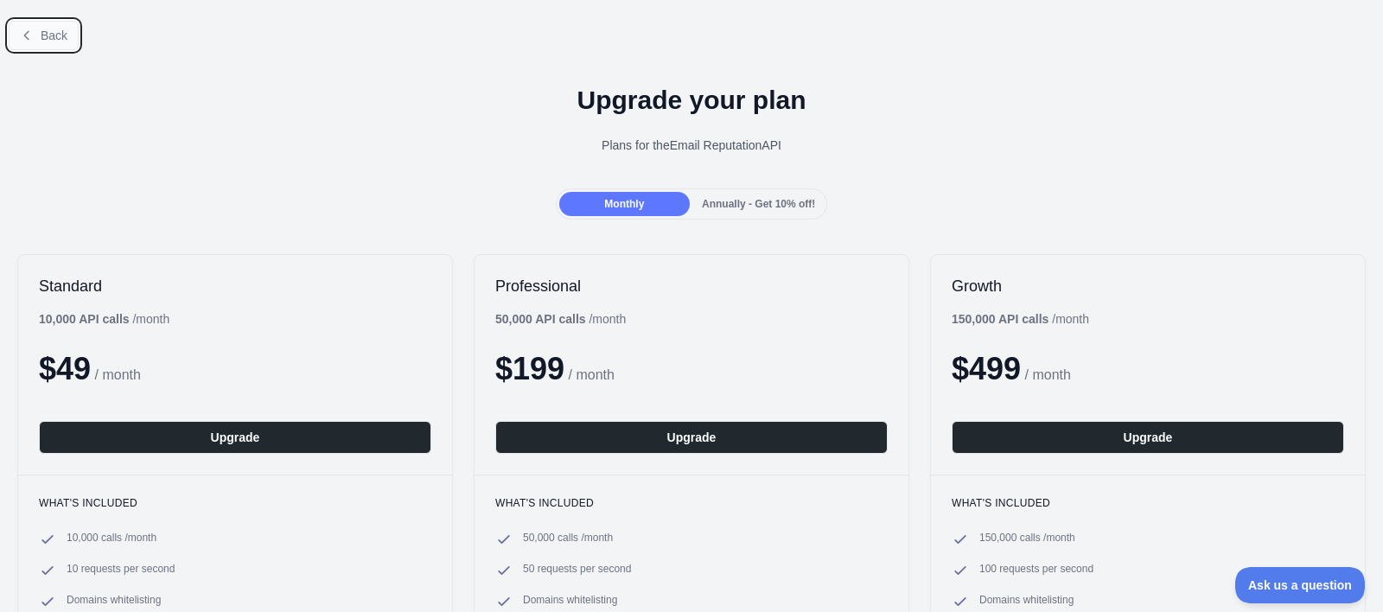
click at [54, 40] on span "Back" at bounding box center [54, 36] width 27 height 14
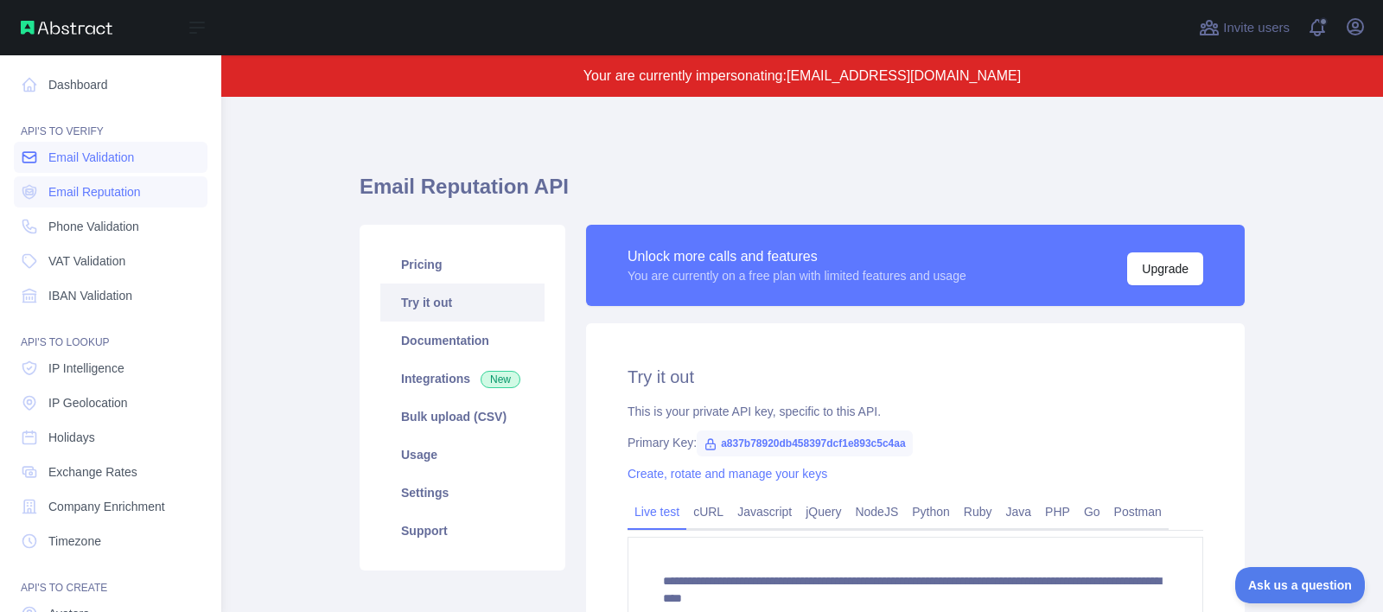
click at [41, 161] on link "Email Validation" at bounding box center [111, 157] width 194 height 31
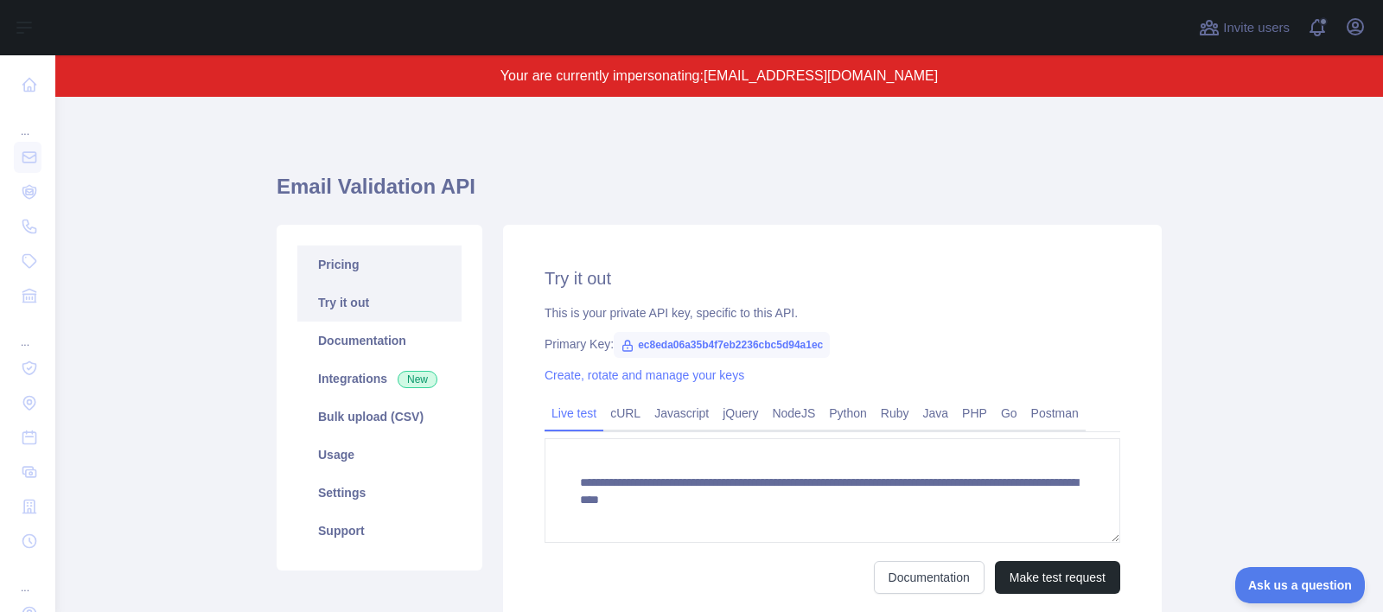
click at [405, 281] on link "Pricing" at bounding box center [379, 264] width 164 height 38
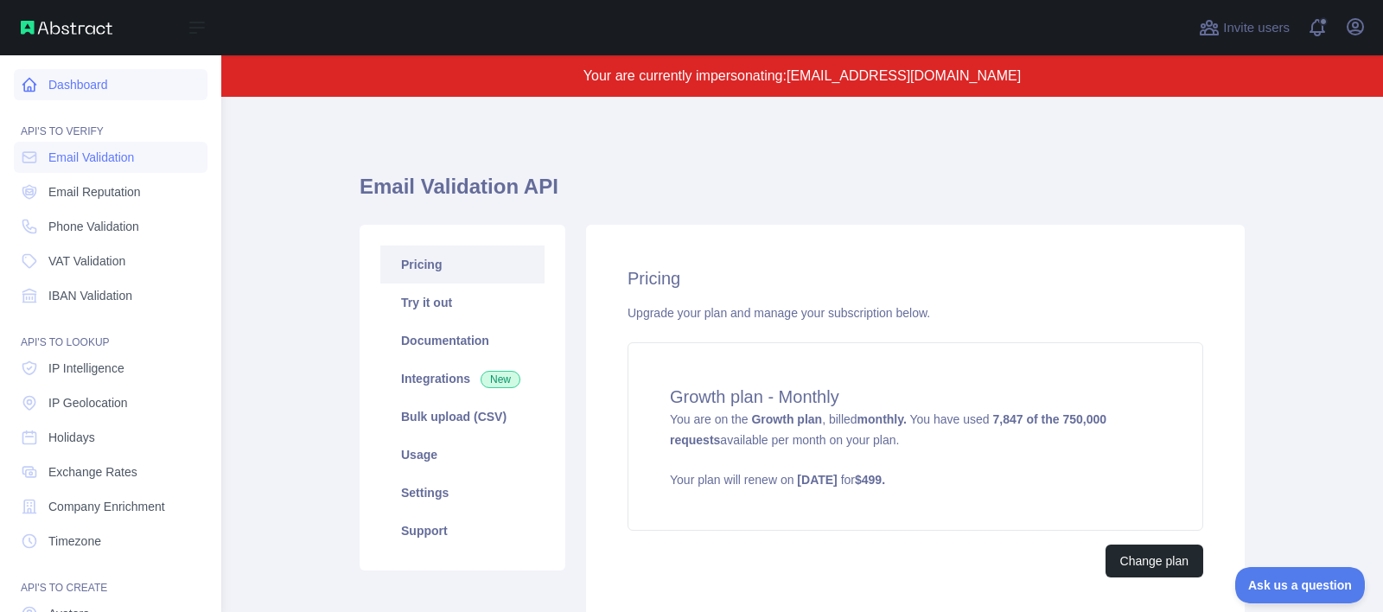
click at [40, 76] on link "Dashboard" at bounding box center [111, 84] width 194 height 31
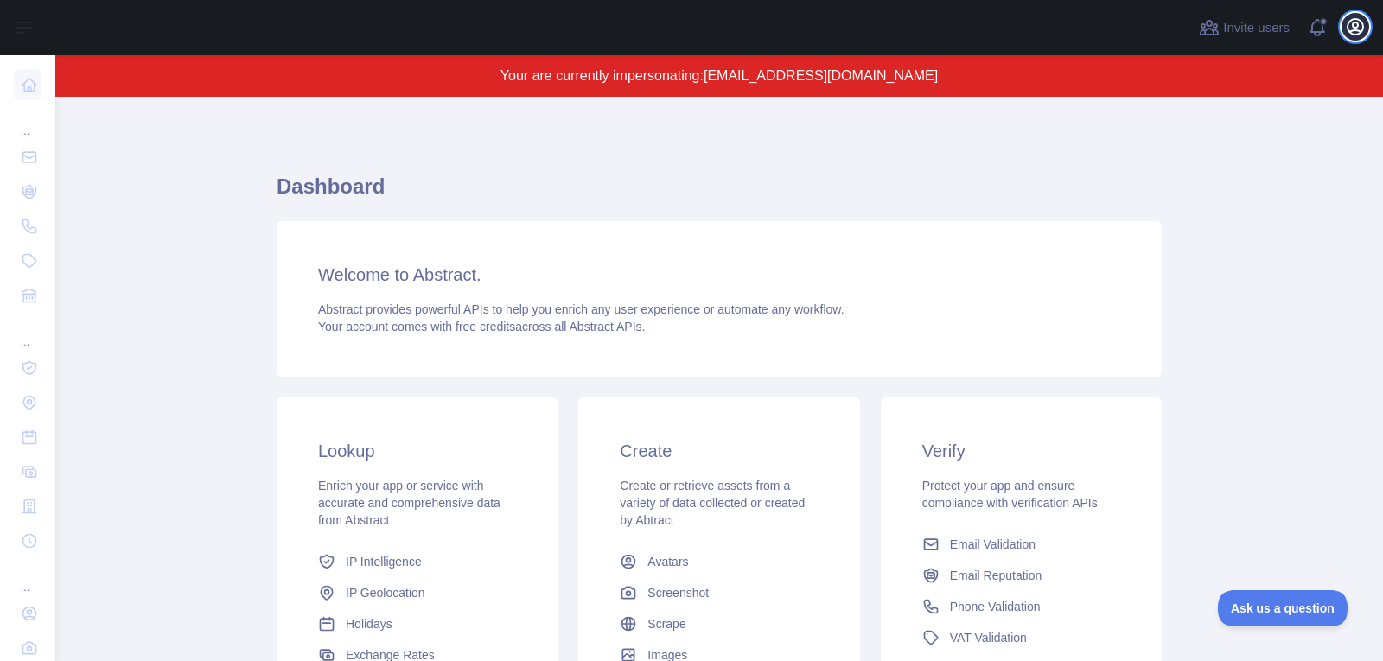
click at [1361, 35] on icon "button" at bounding box center [1355, 26] width 21 height 21
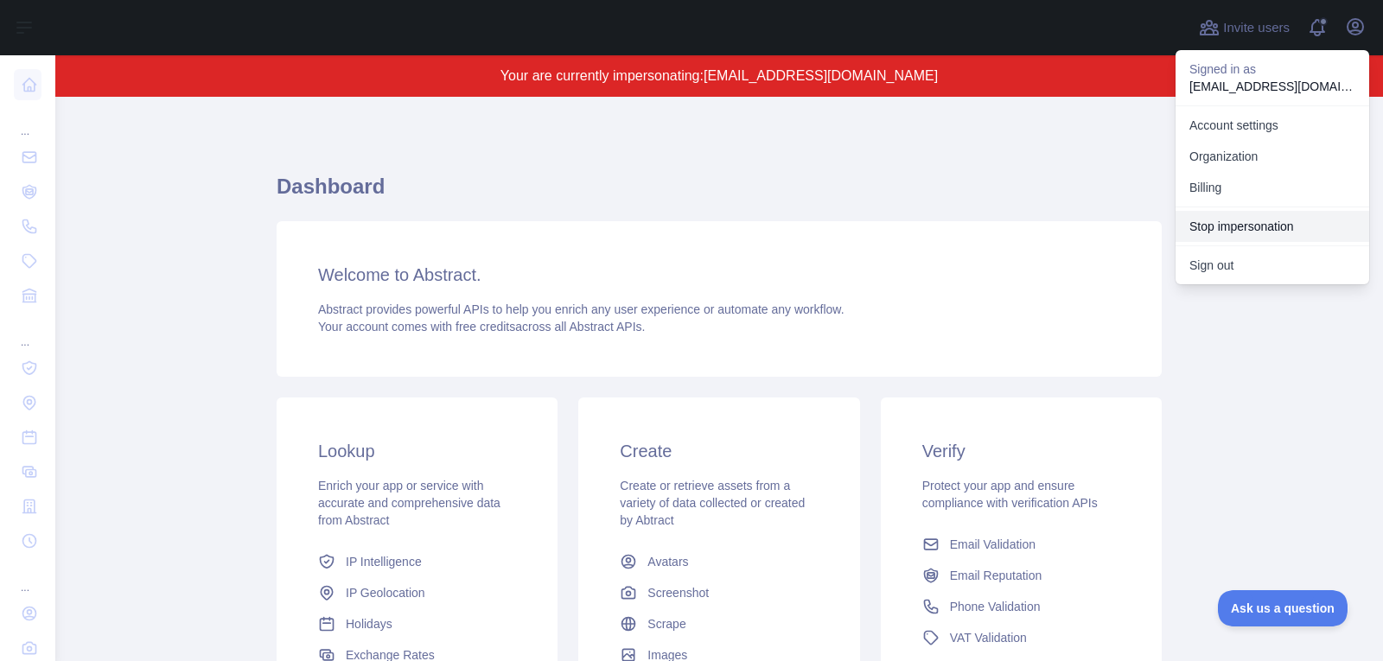
click at [1297, 226] on button "Stop impersonation" at bounding box center [1273, 226] width 194 height 31
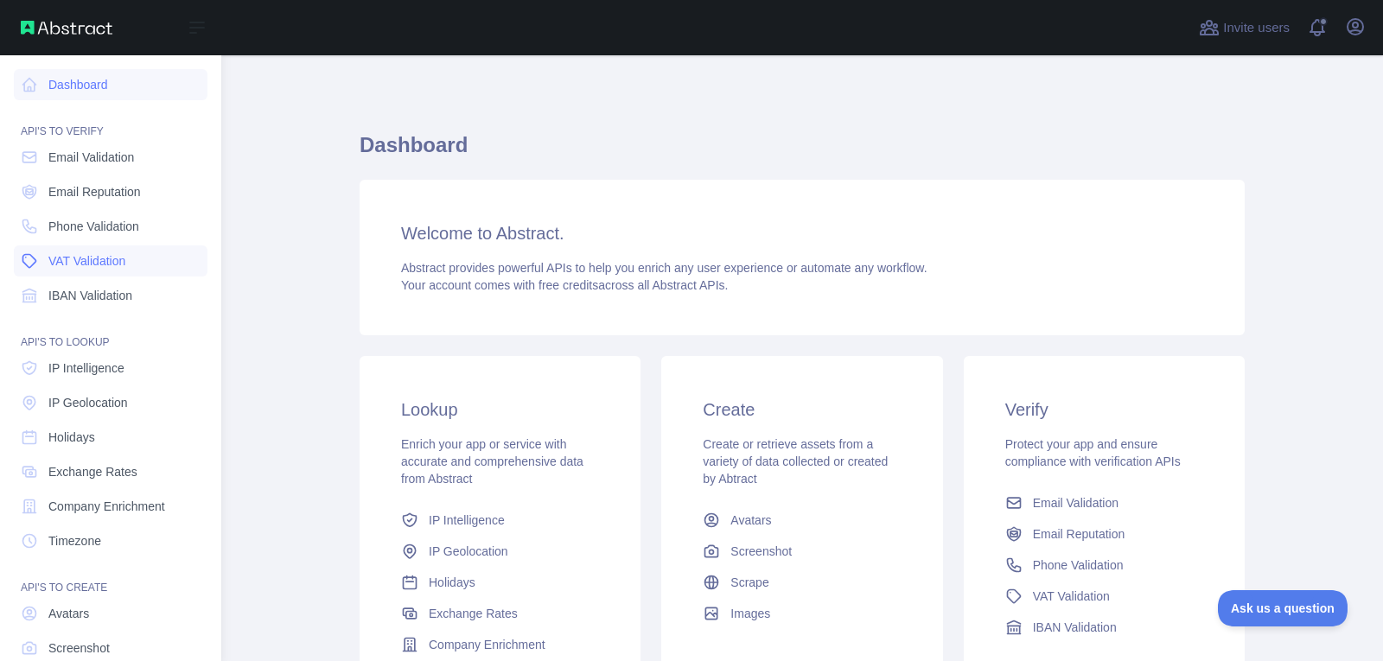
click at [138, 246] on link "VAT Validation" at bounding box center [111, 260] width 194 height 31
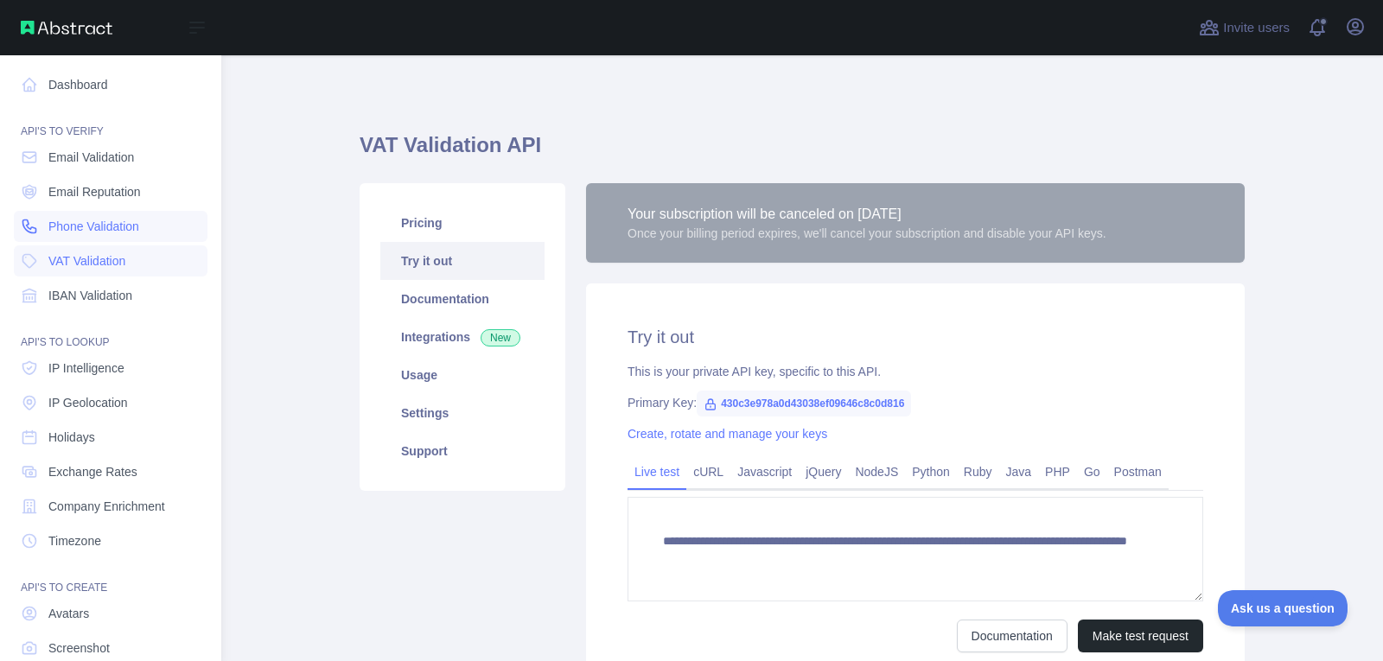
click at [139, 232] on span "Phone Validation" at bounding box center [93, 226] width 91 height 17
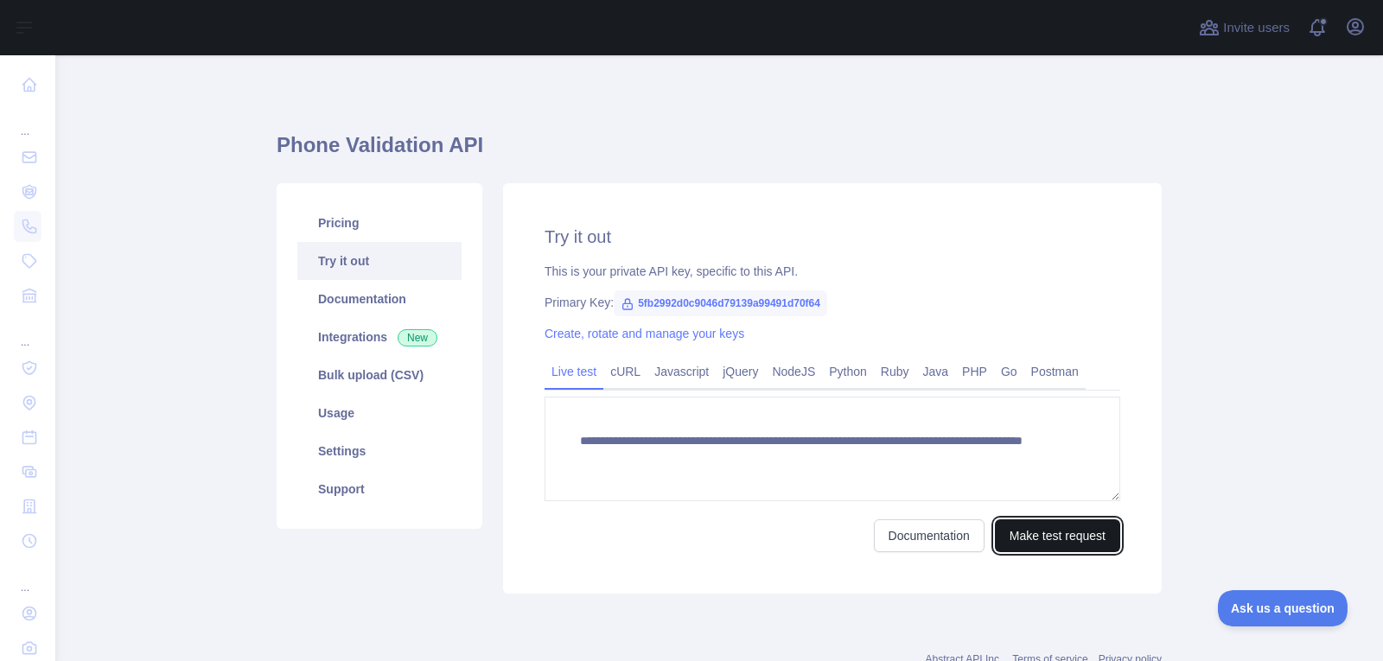
click at [1054, 549] on button "Make test request" at bounding box center [1057, 535] width 125 height 33
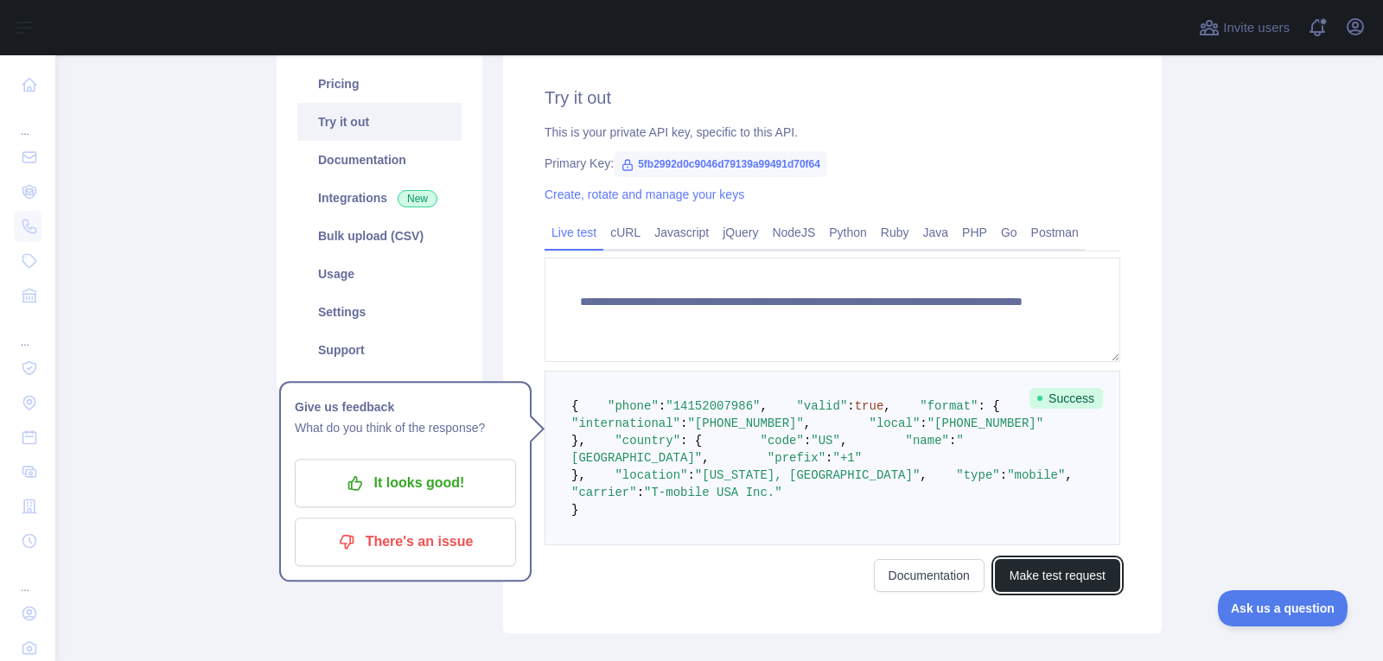
scroll to position [141, 0]
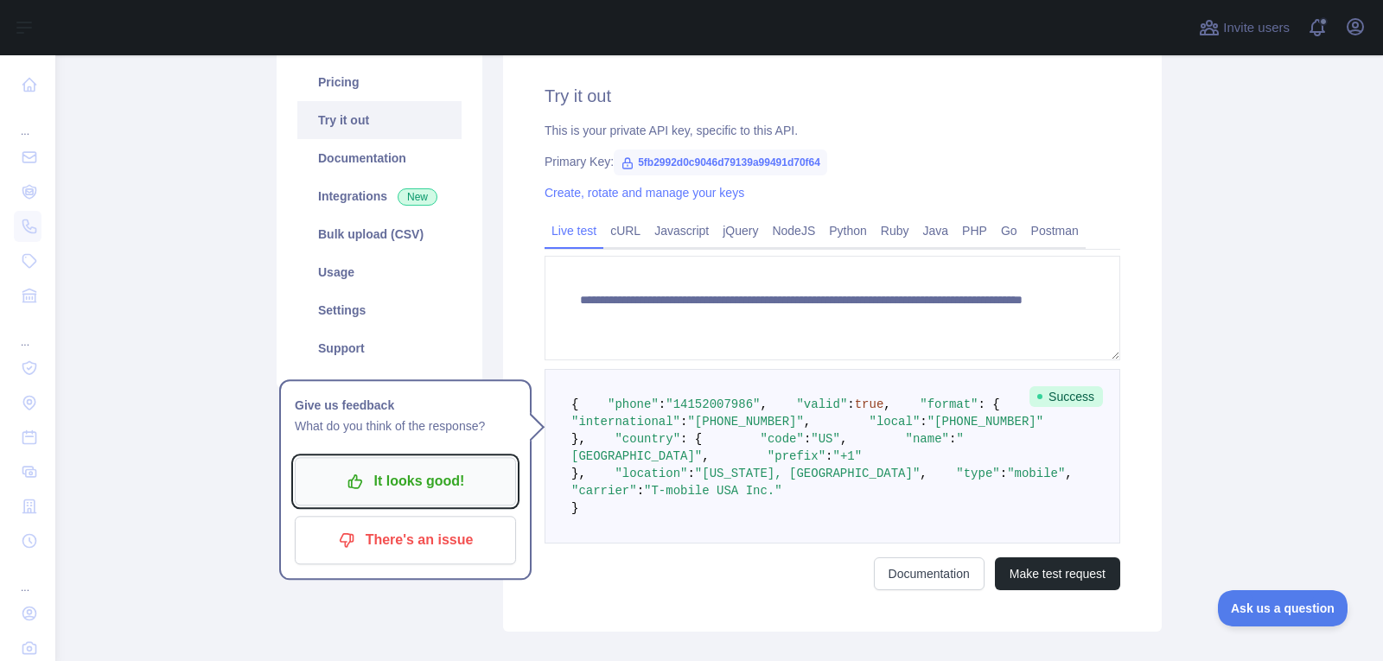
click at [483, 498] on button "It looks good!" at bounding box center [405, 481] width 221 height 48
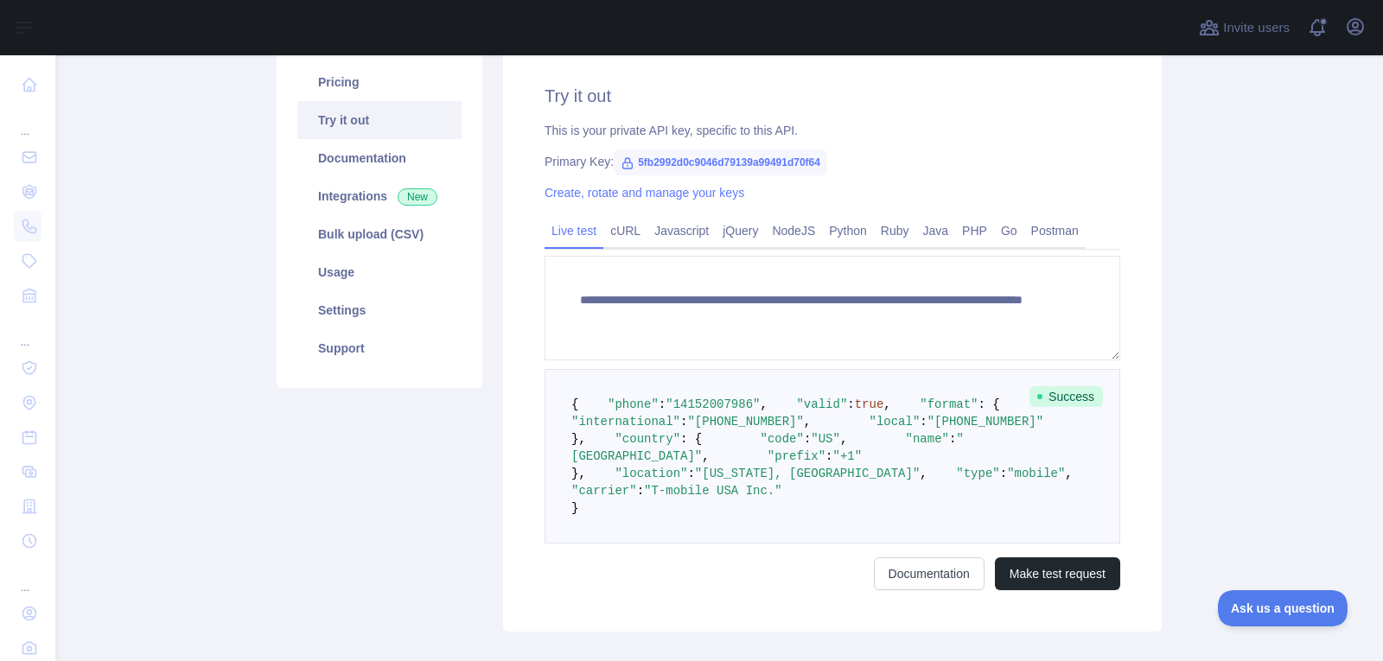
scroll to position [320, 0]
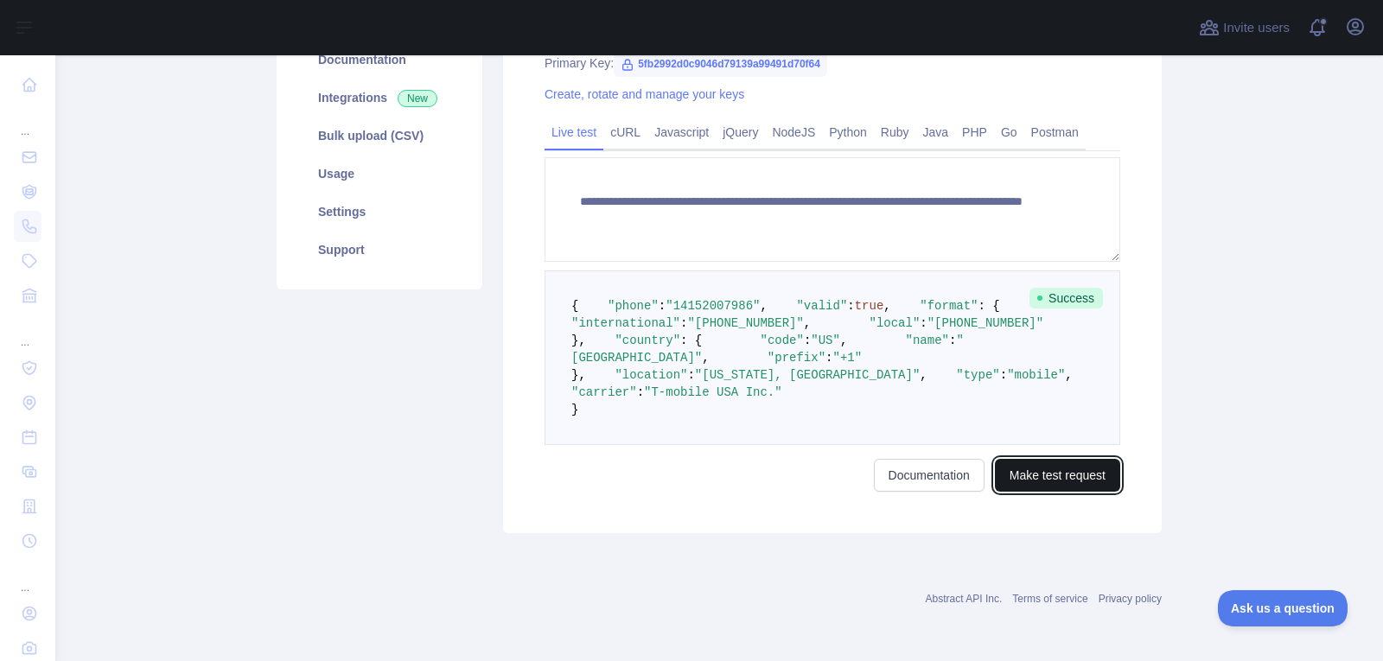
click at [1090, 492] on button "Make test request" at bounding box center [1057, 475] width 125 height 33
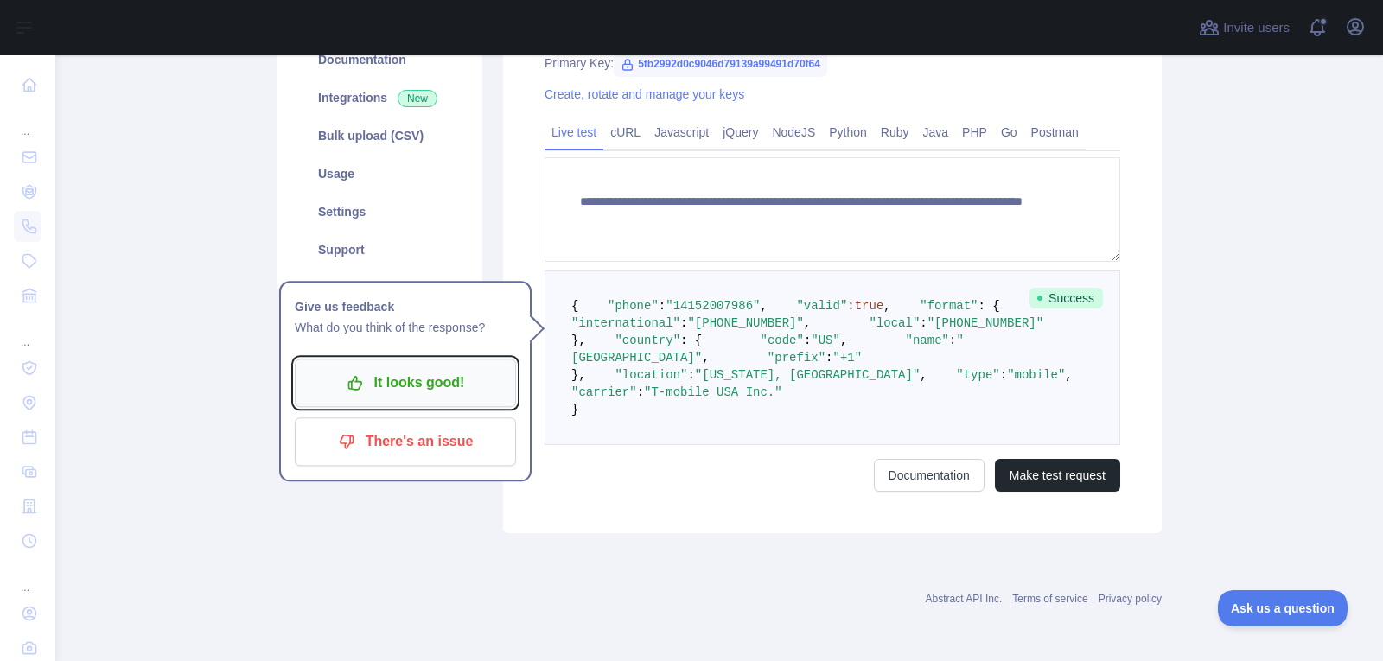
click at [475, 368] on p "It looks good!" at bounding box center [405, 382] width 195 height 29
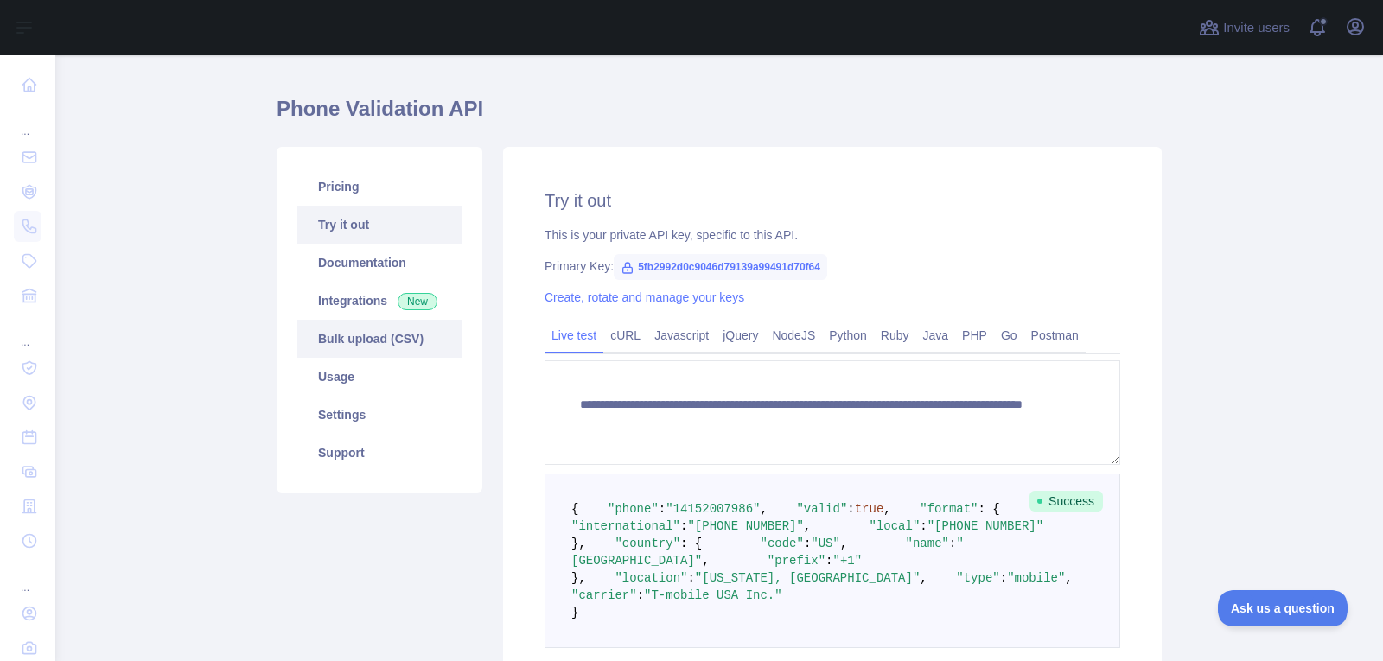
scroll to position [0, 0]
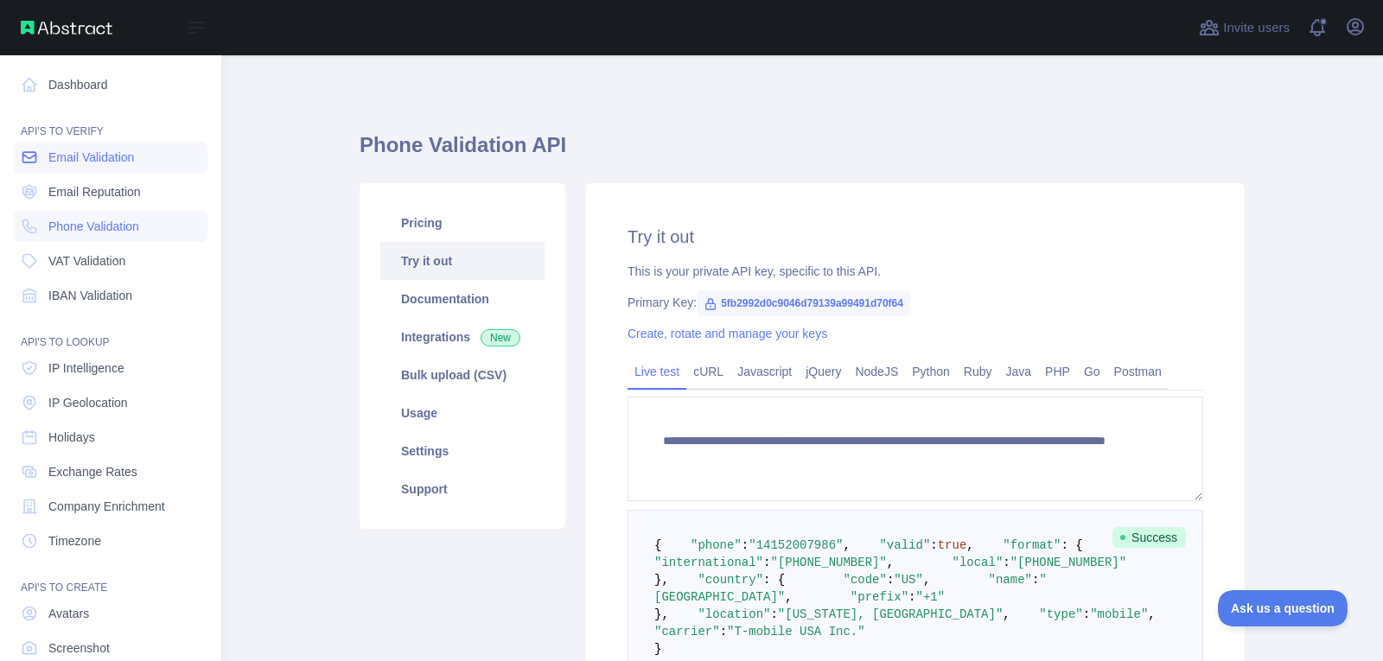
click at [70, 150] on span "Email Validation" at bounding box center [91, 157] width 86 height 17
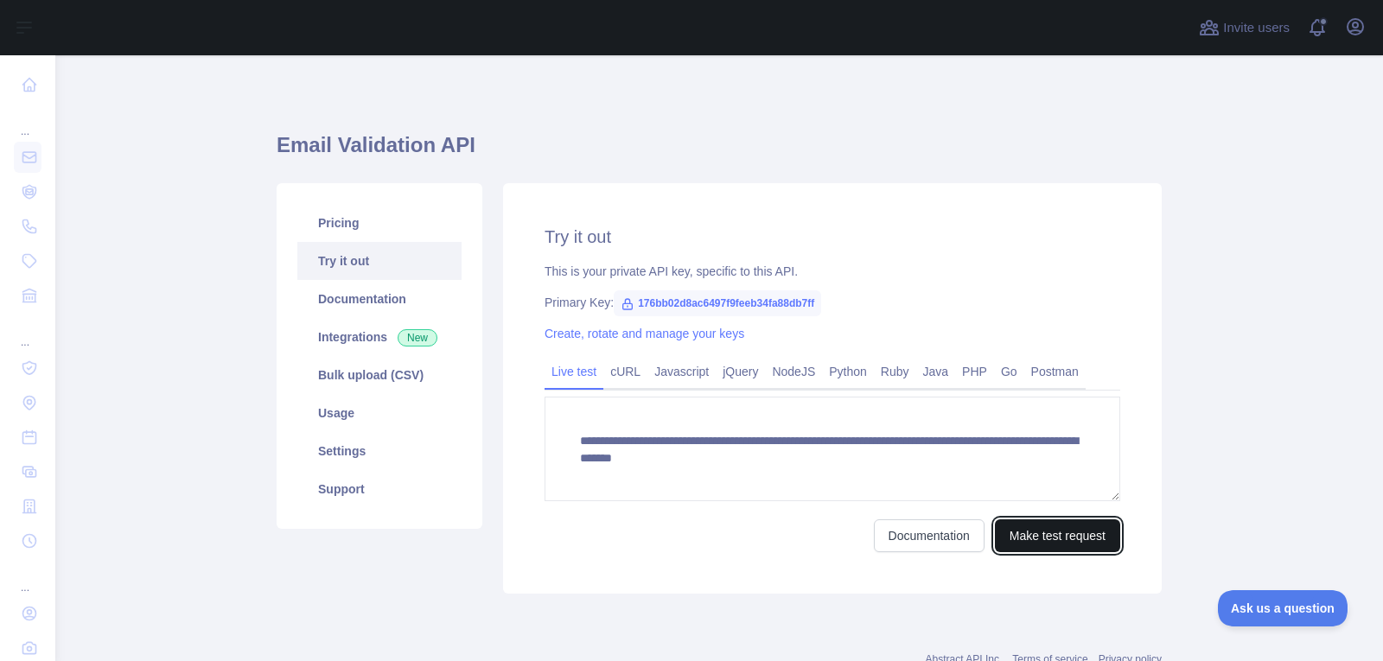
click at [1028, 535] on button "Make test request" at bounding box center [1057, 535] width 125 height 33
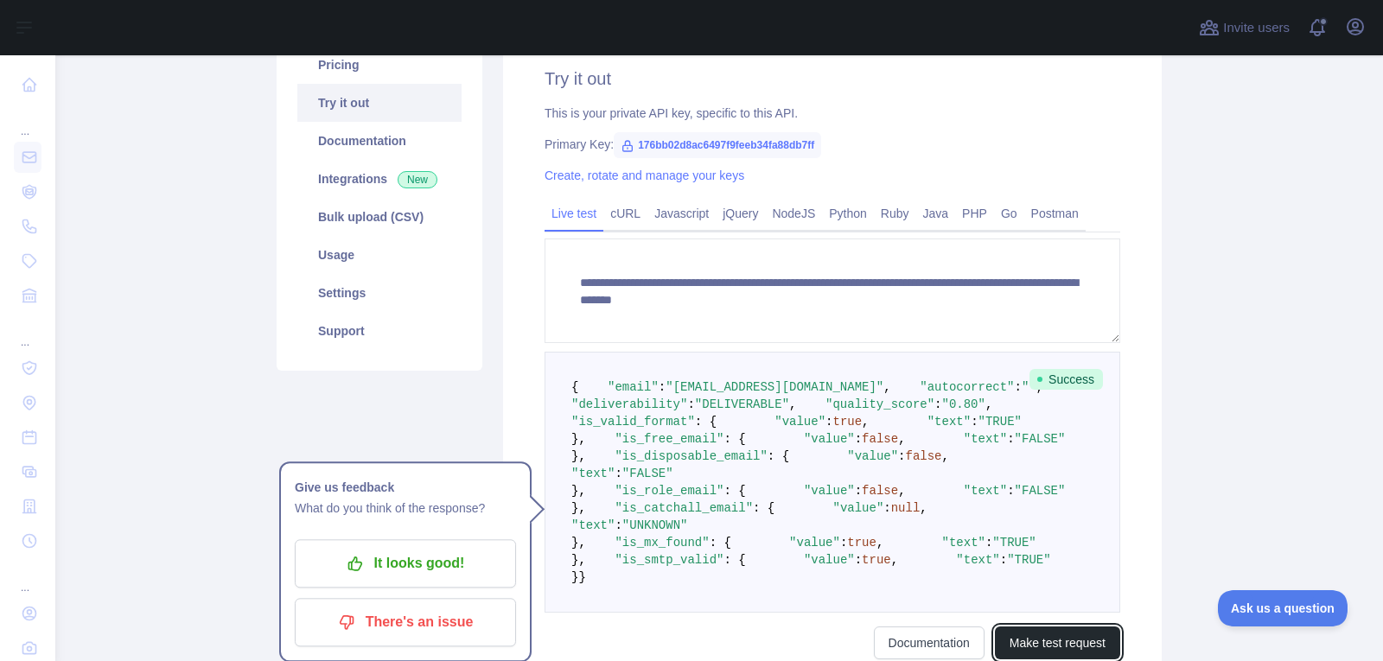
scroll to position [160, 0]
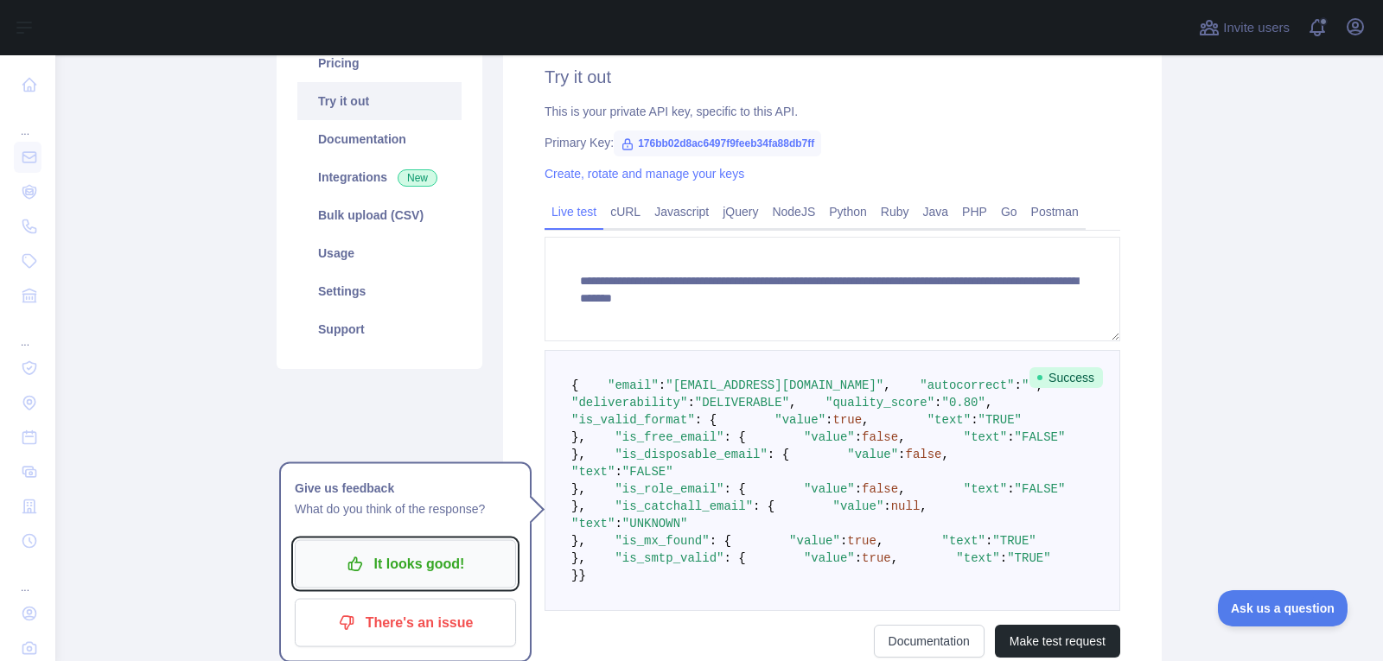
click at [485, 577] on p "It looks good!" at bounding box center [405, 564] width 195 height 29
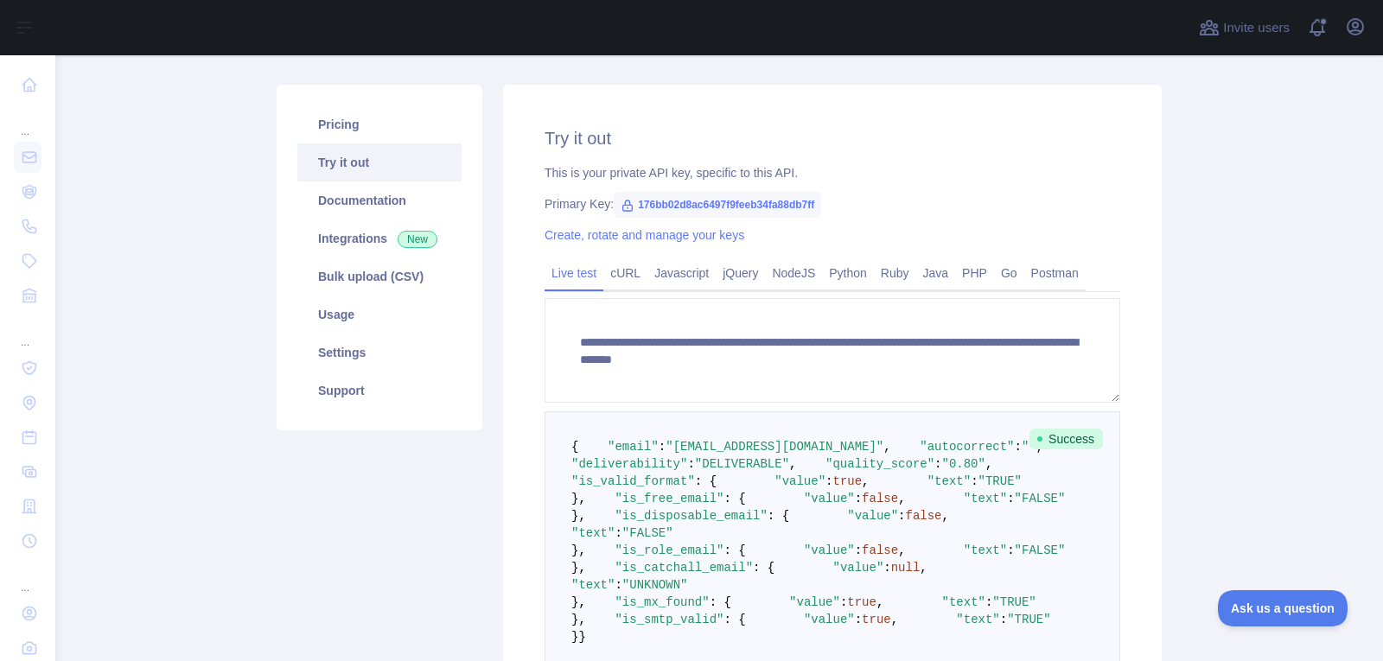
scroll to position [92, 0]
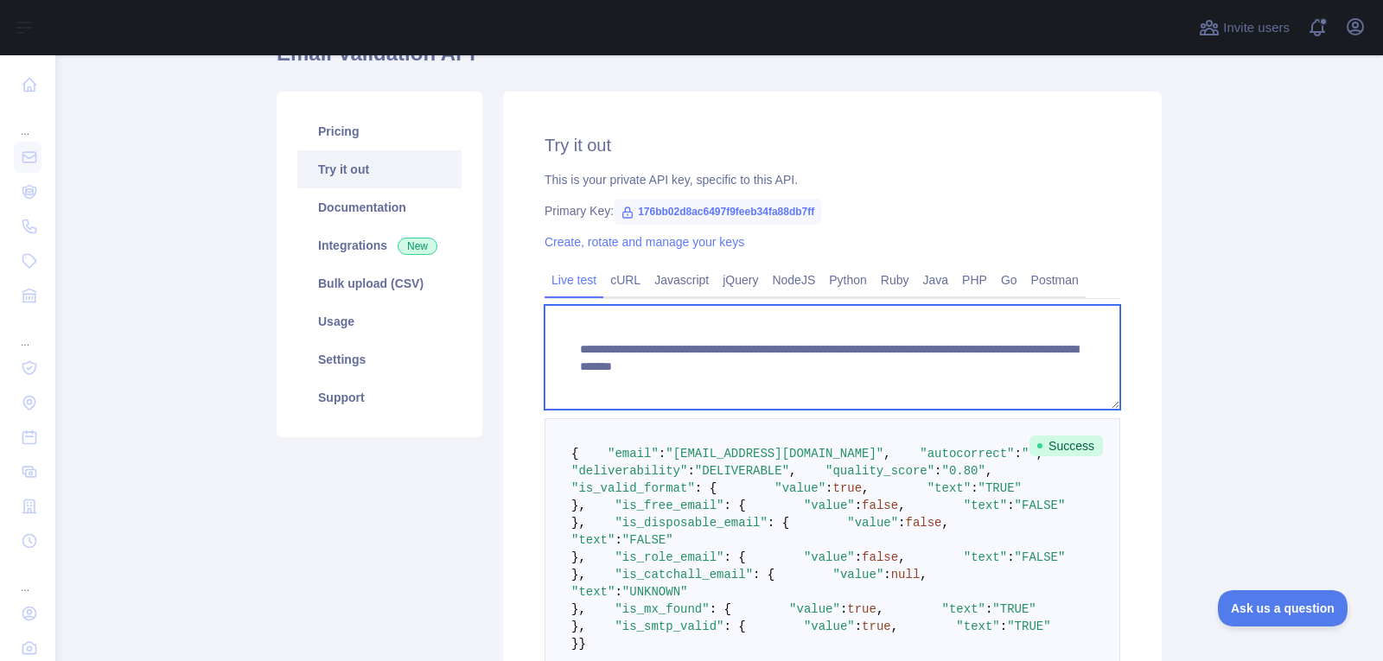
drag, startPoint x: 888, startPoint y: 368, endPoint x: 953, endPoint y: 402, distance: 73.8
click at [953, 402] on textarea "**********" at bounding box center [833, 357] width 576 height 105
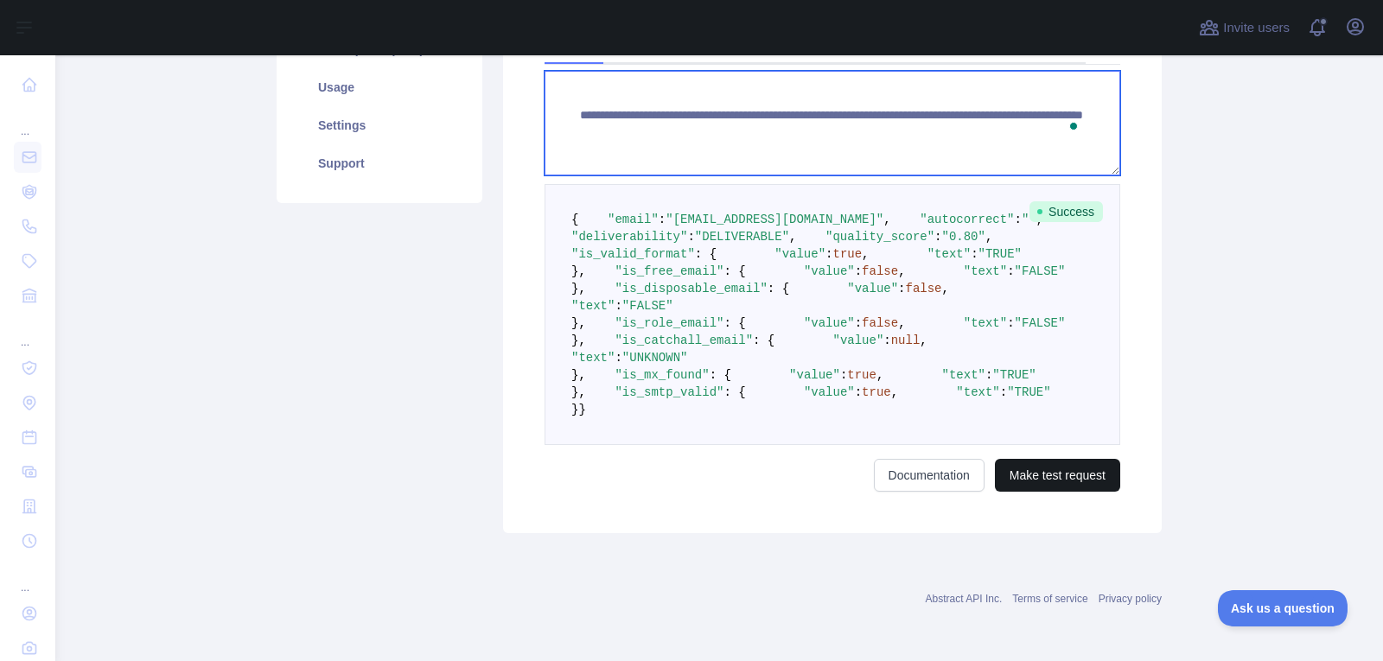
type textarea "**********"
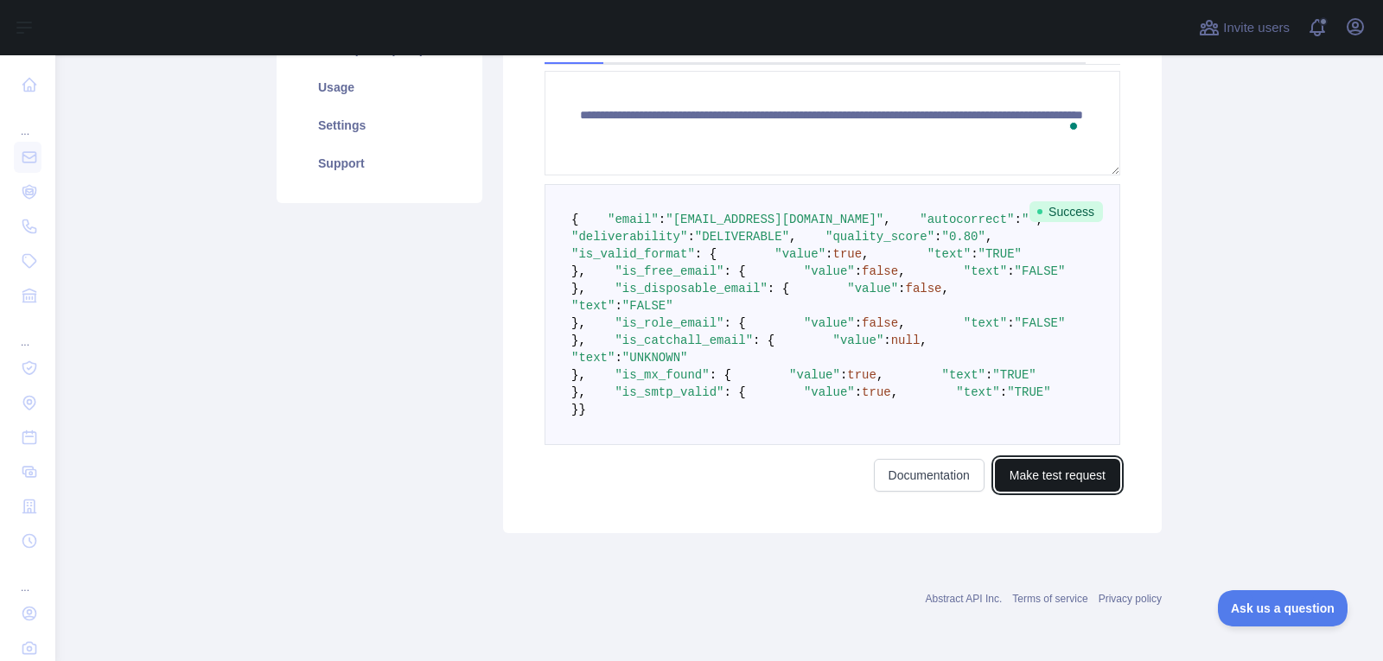
click at [1080, 468] on button "Make test request" at bounding box center [1057, 475] width 125 height 33
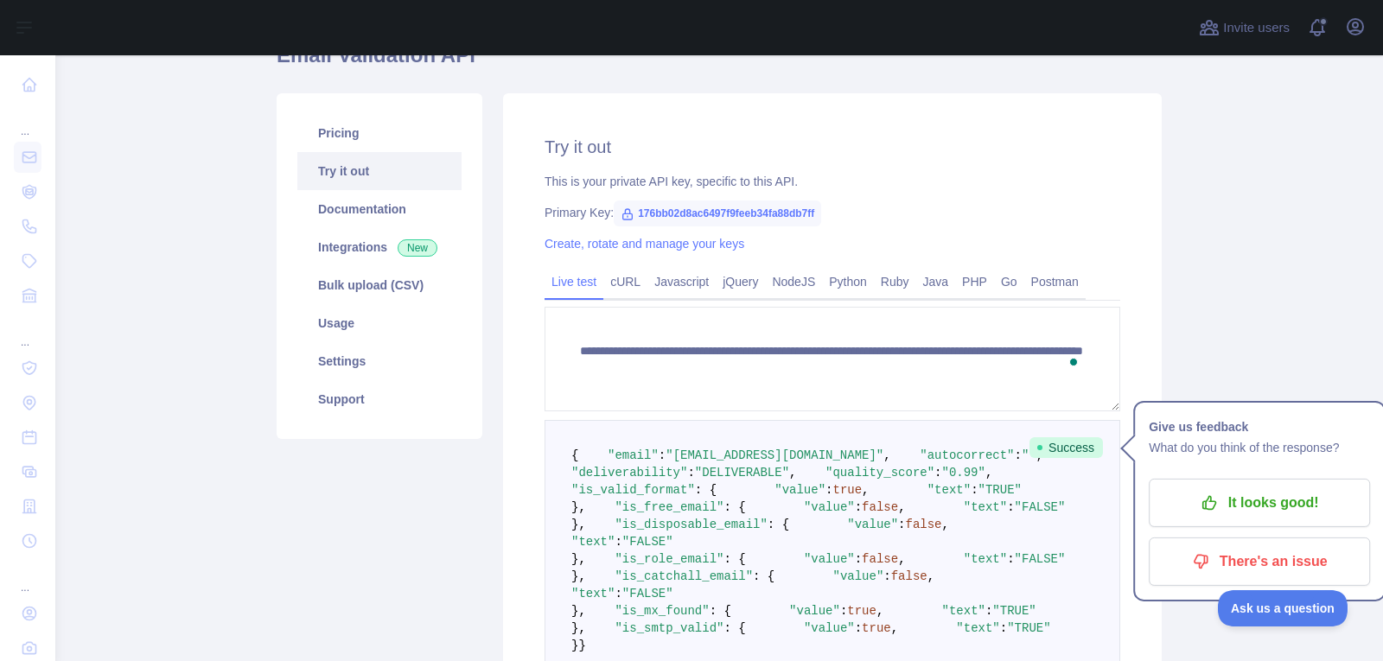
scroll to position [91, 0]
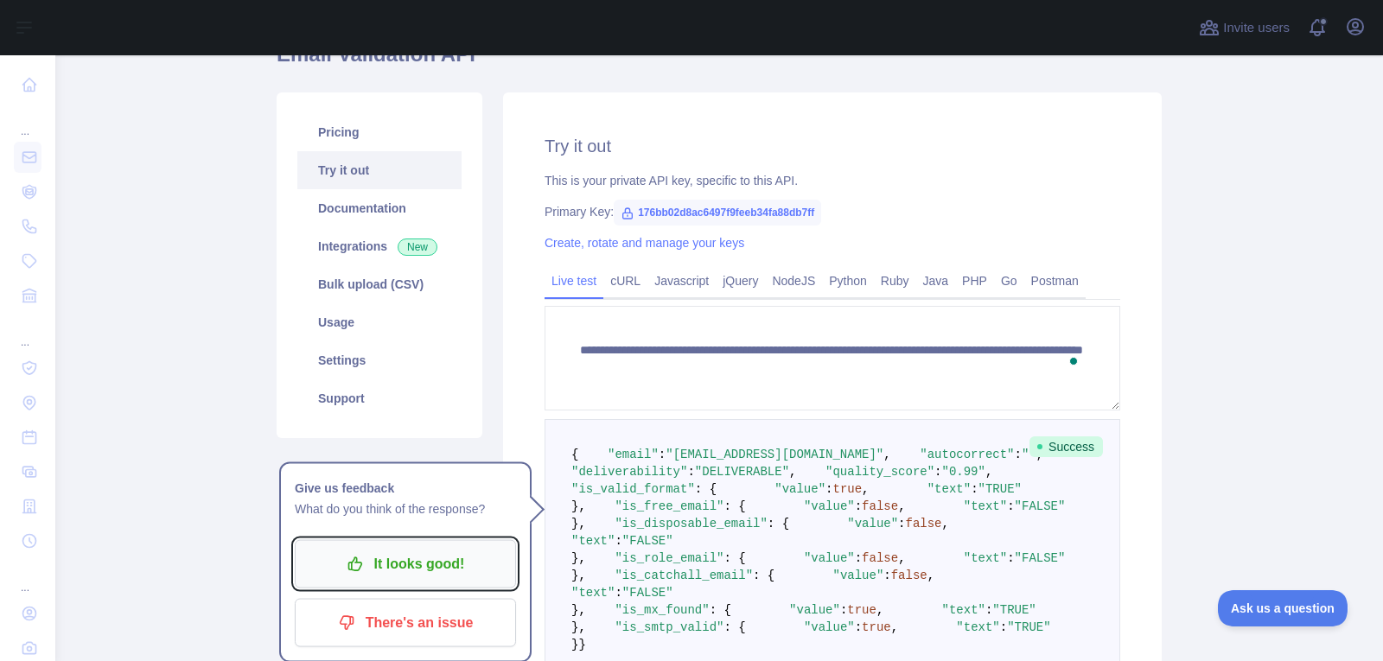
click at [457, 565] on p "It looks good!" at bounding box center [405, 564] width 195 height 29
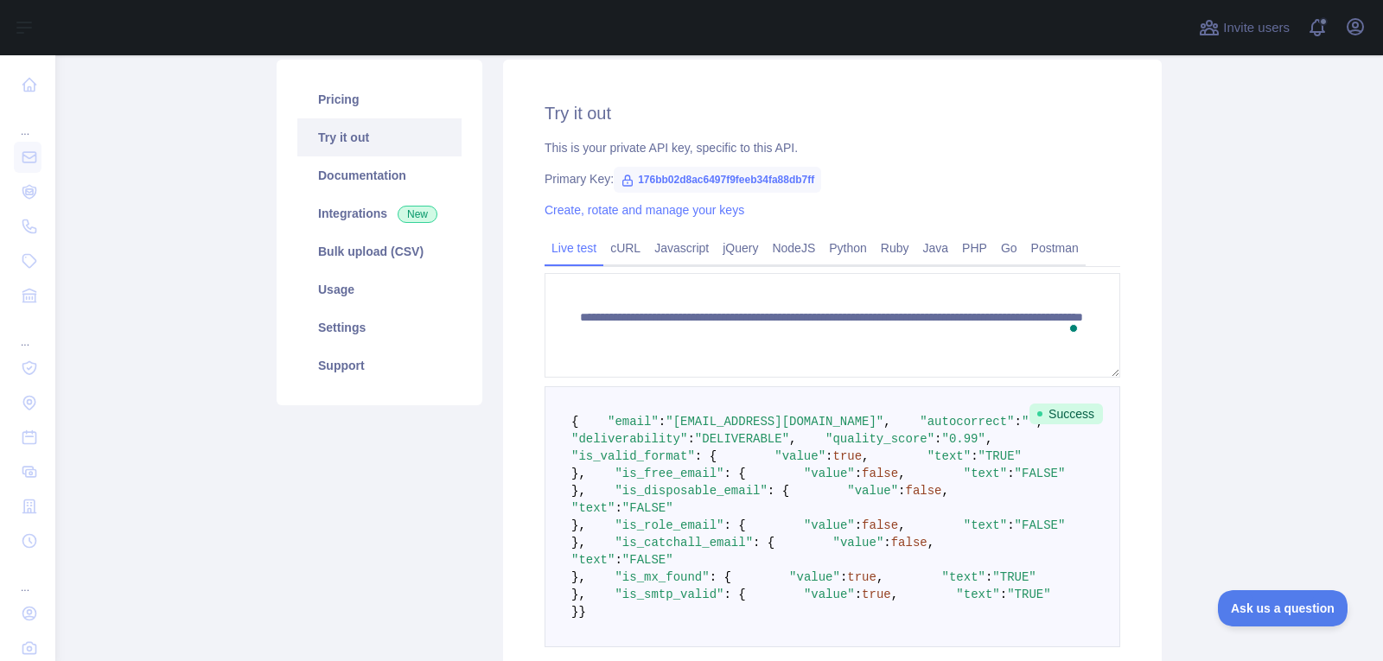
scroll to position [0, 0]
